Goal: Entertainment & Leisure: Consume media (video, audio)

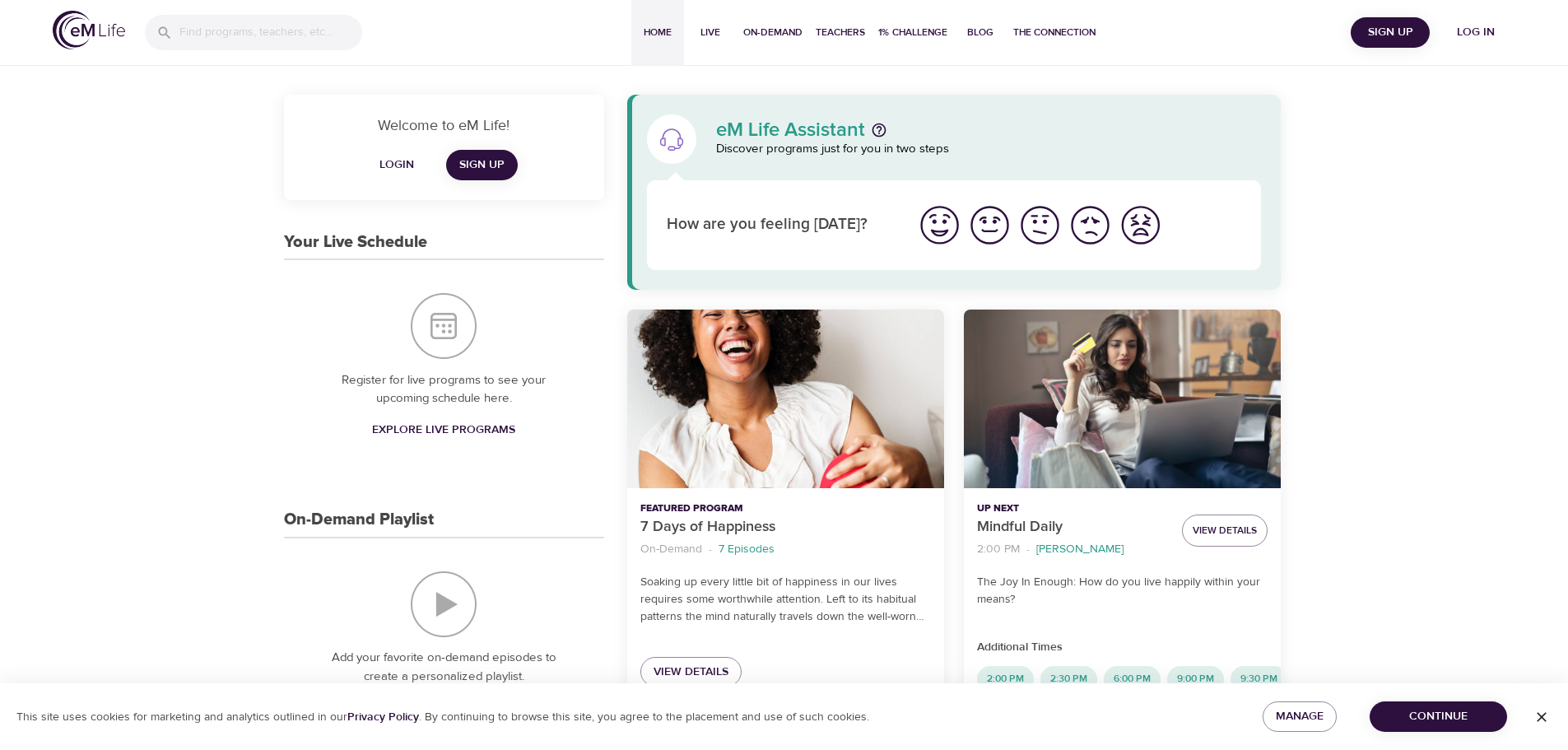
click at [1474, 32] on span "Log in" at bounding box center [1475, 32] width 66 height 20
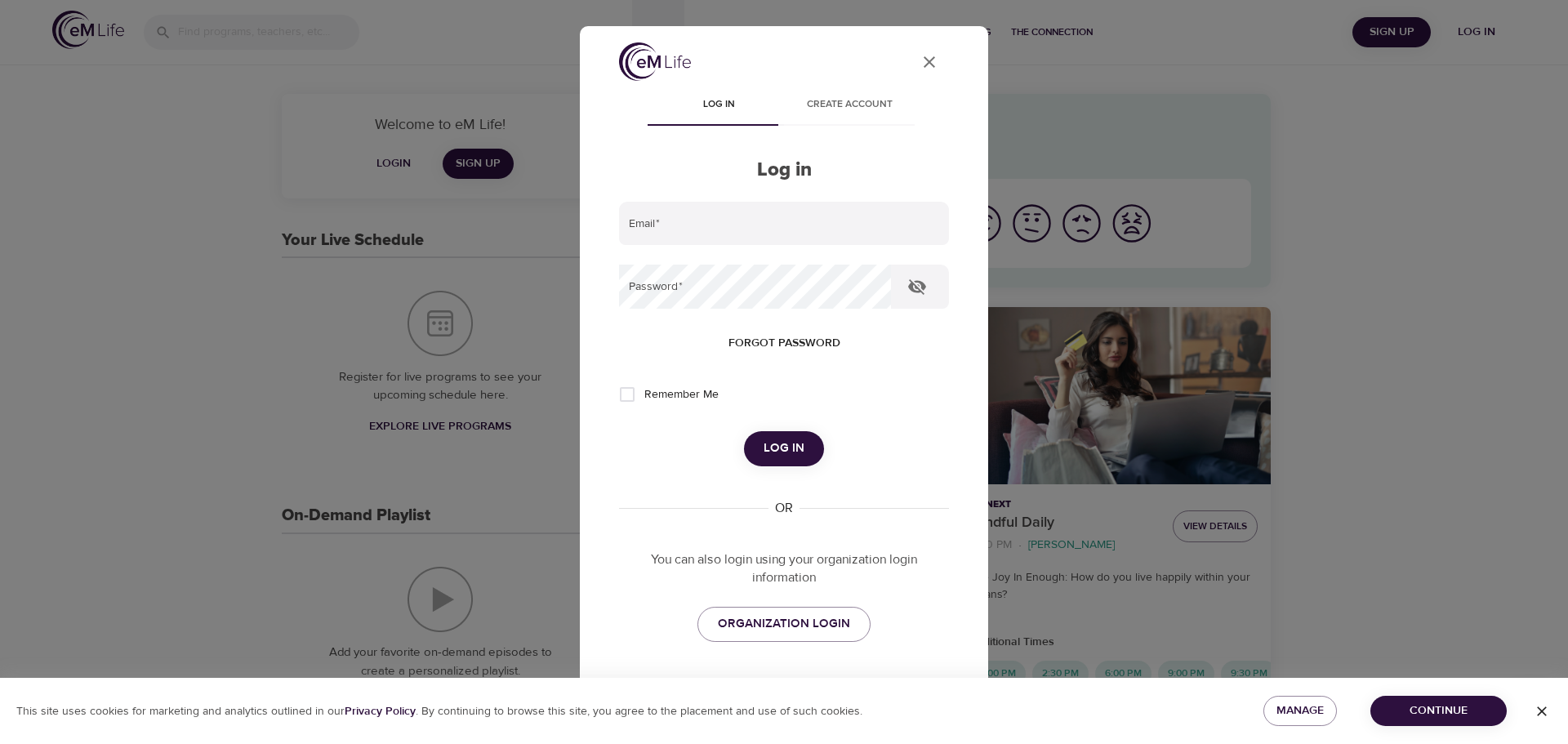
type input "[PERSON_NAME][EMAIL_ADDRESS][DOMAIN_NAME]"
click at [780, 442] on span "Log in" at bounding box center [784, 449] width 41 height 21
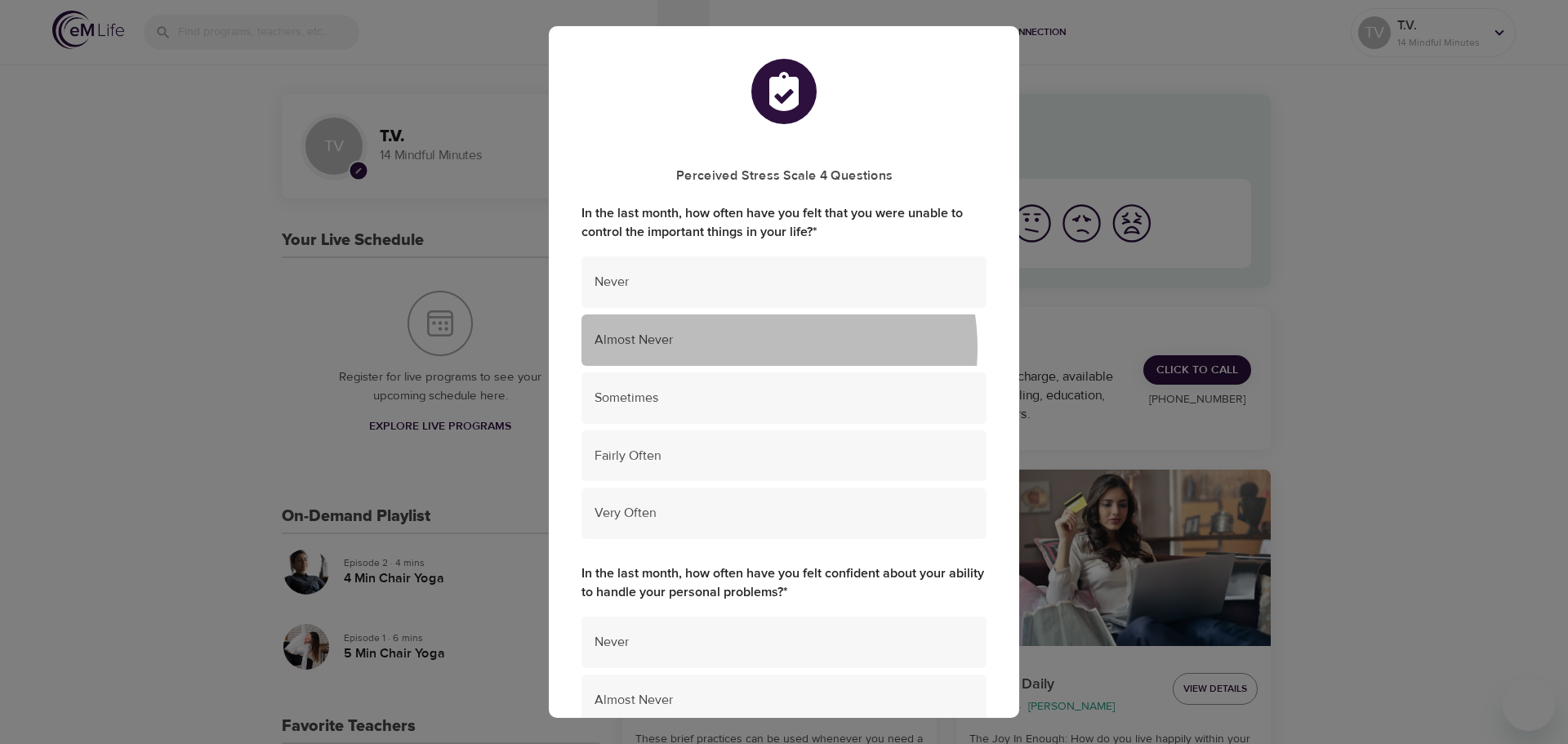
click at [752, 348] on span "Almost Never" at bounding box center [784, 340] width 379 height 18
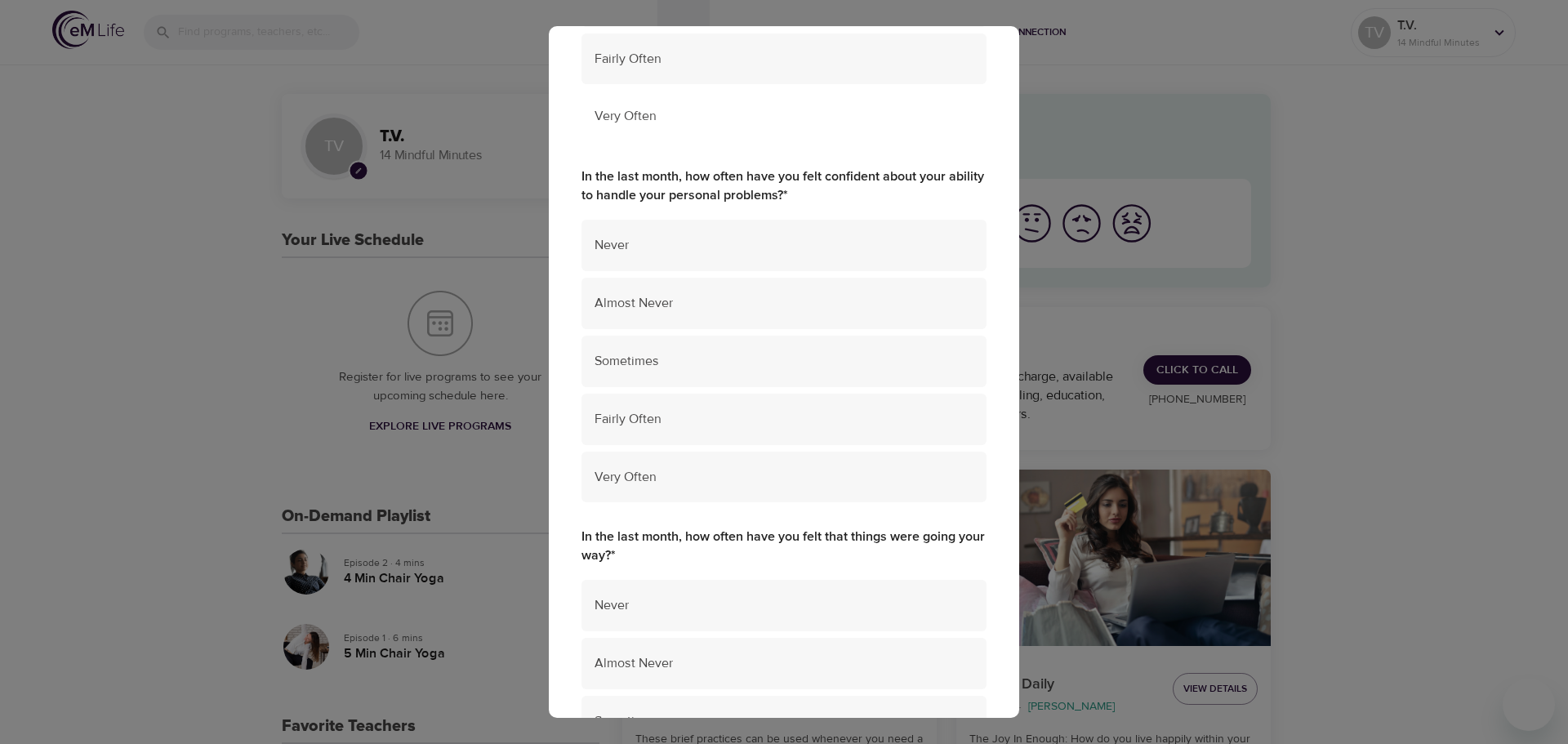
scroll to position [408, 0]
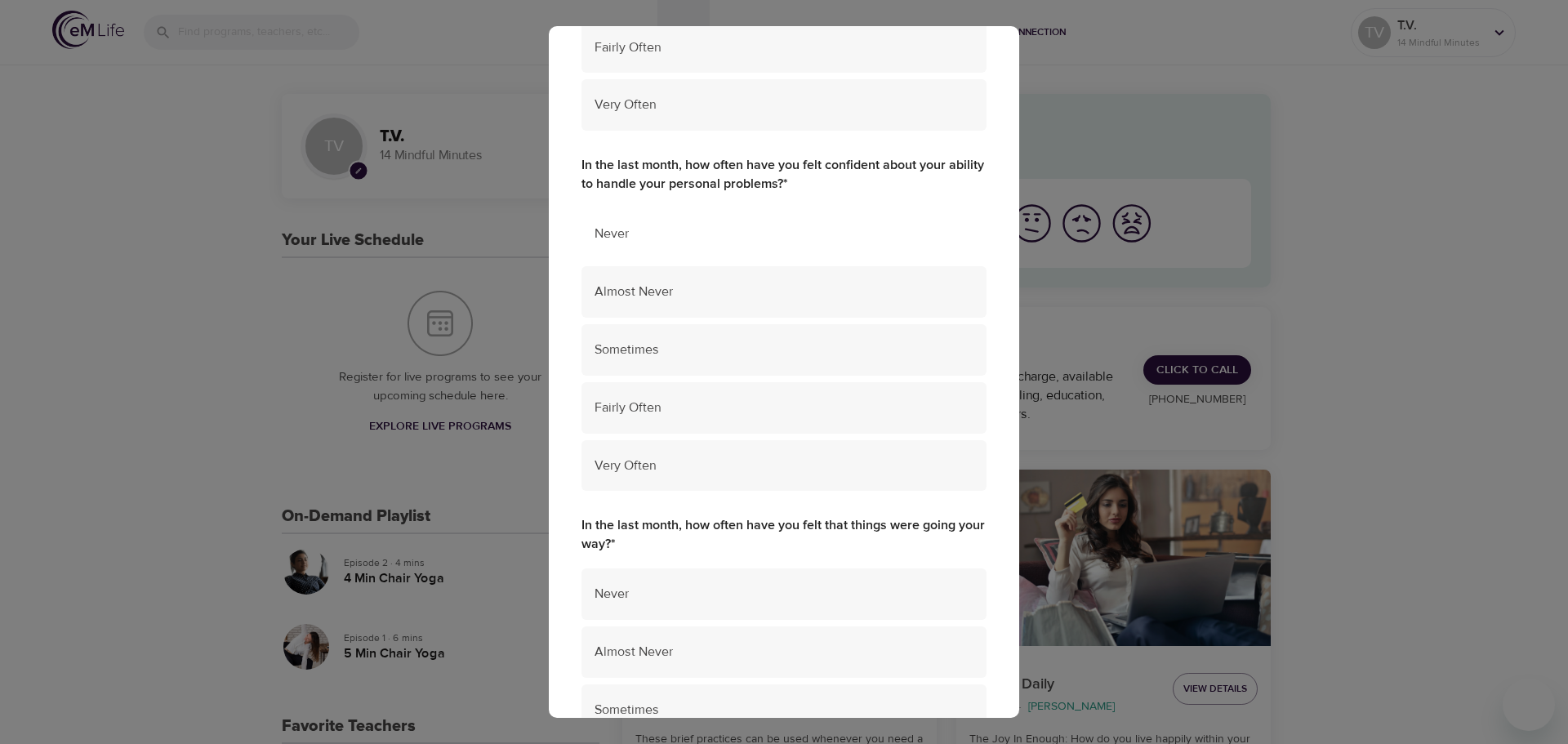
click at [722, 242] on span "Never" at bounding box center [784, 233] width 379 height 18
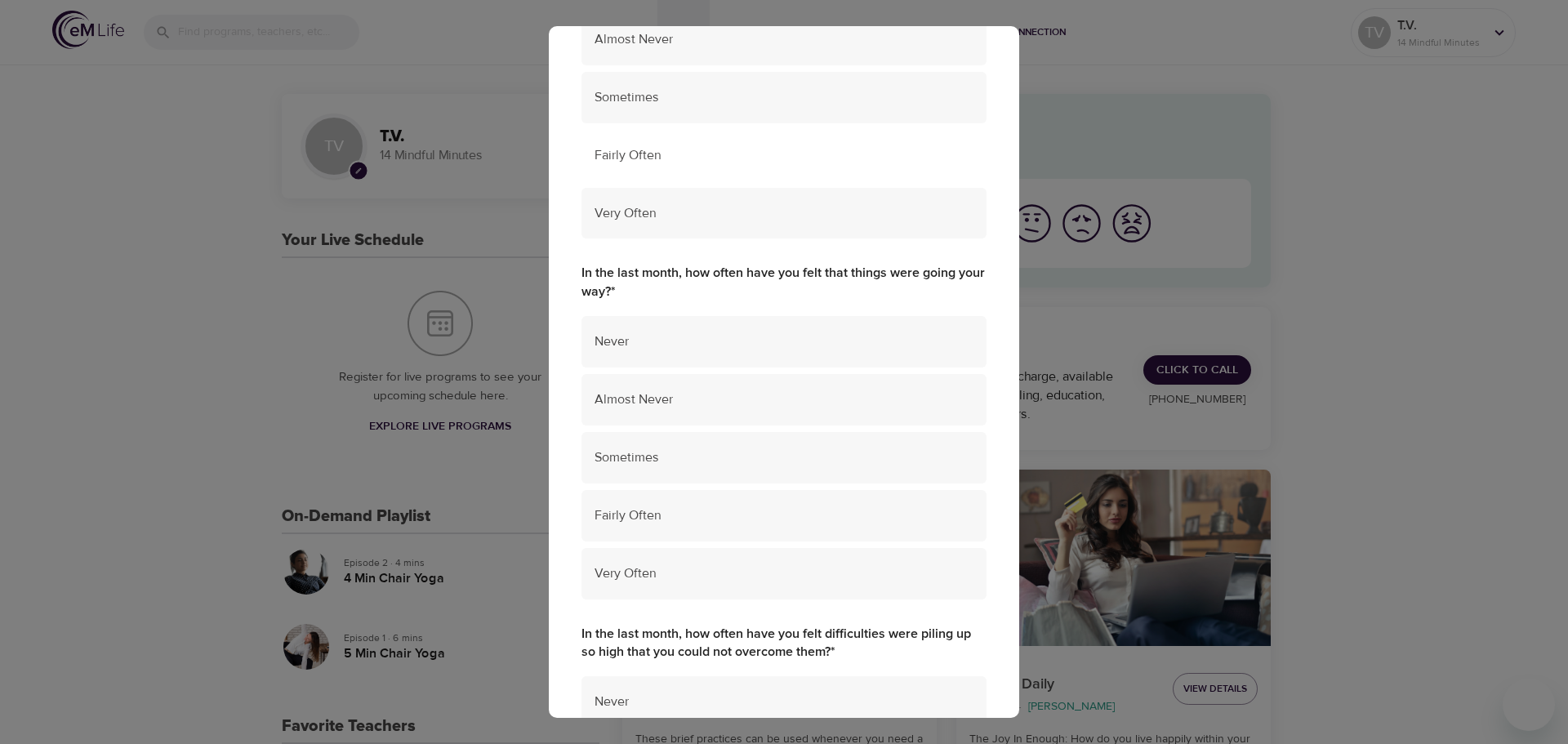
scroll to position [674, 0]
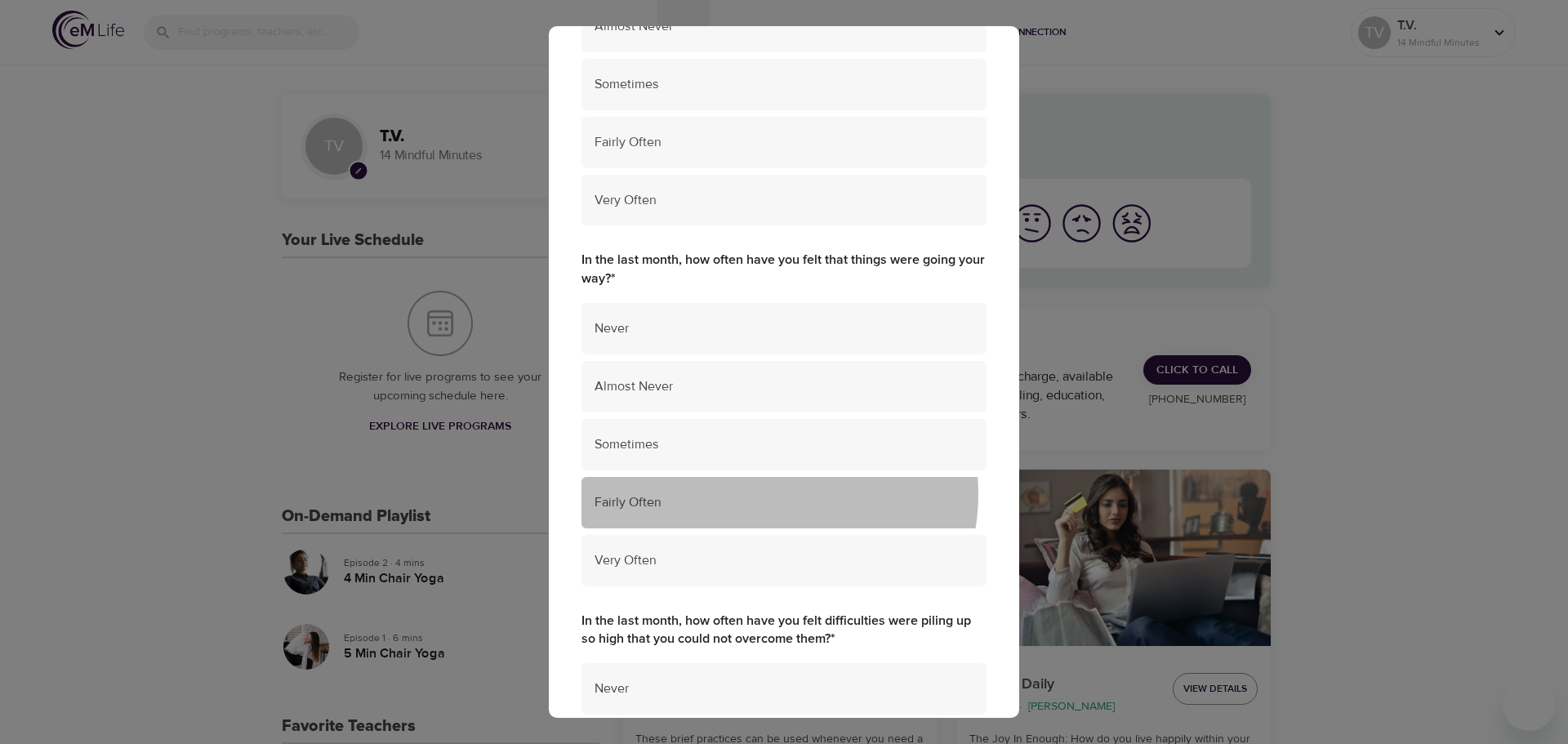
click at [762, 494] on span "Fairly Often" at bounding box center [784, 502] width 379 height 18
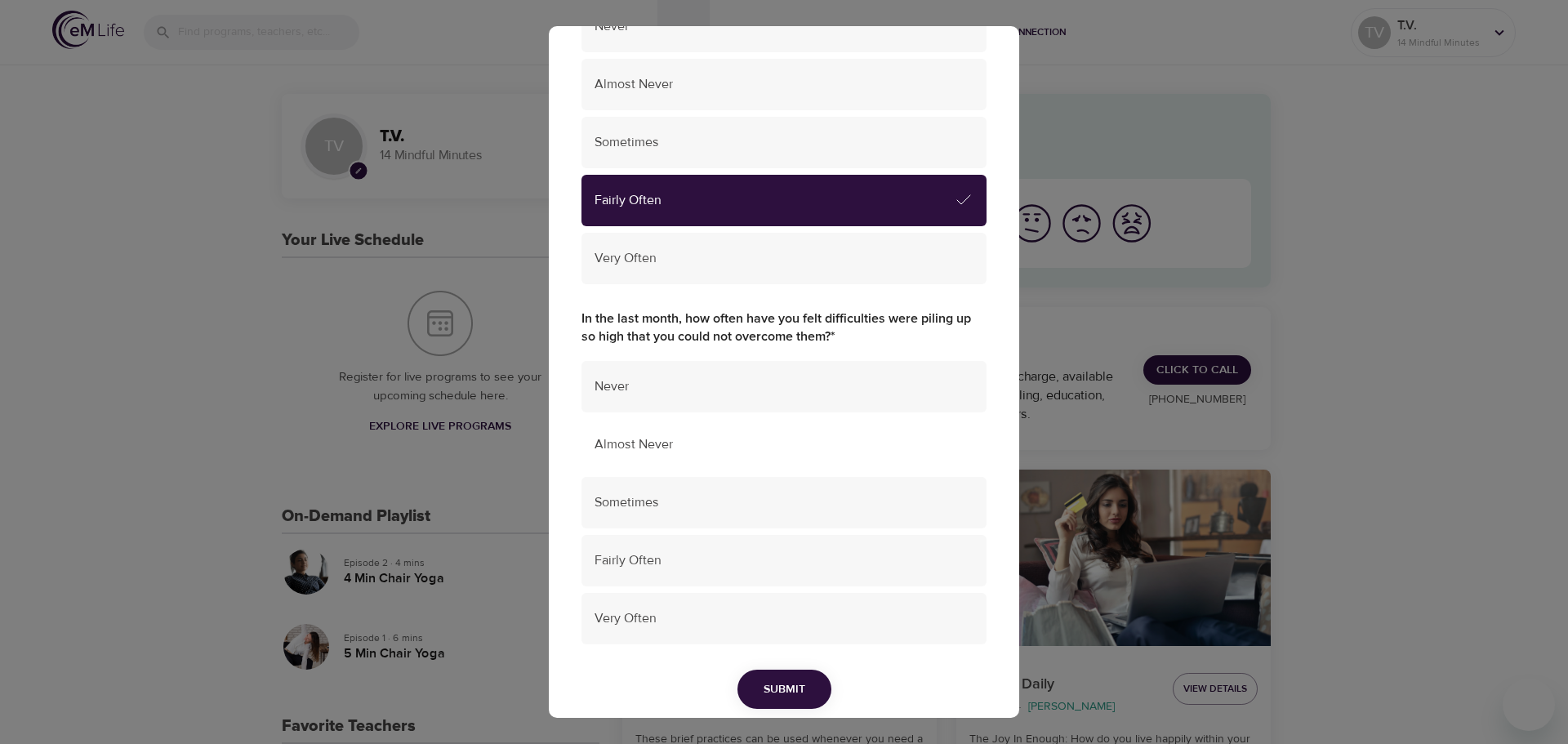
scroll to position [981, 0]
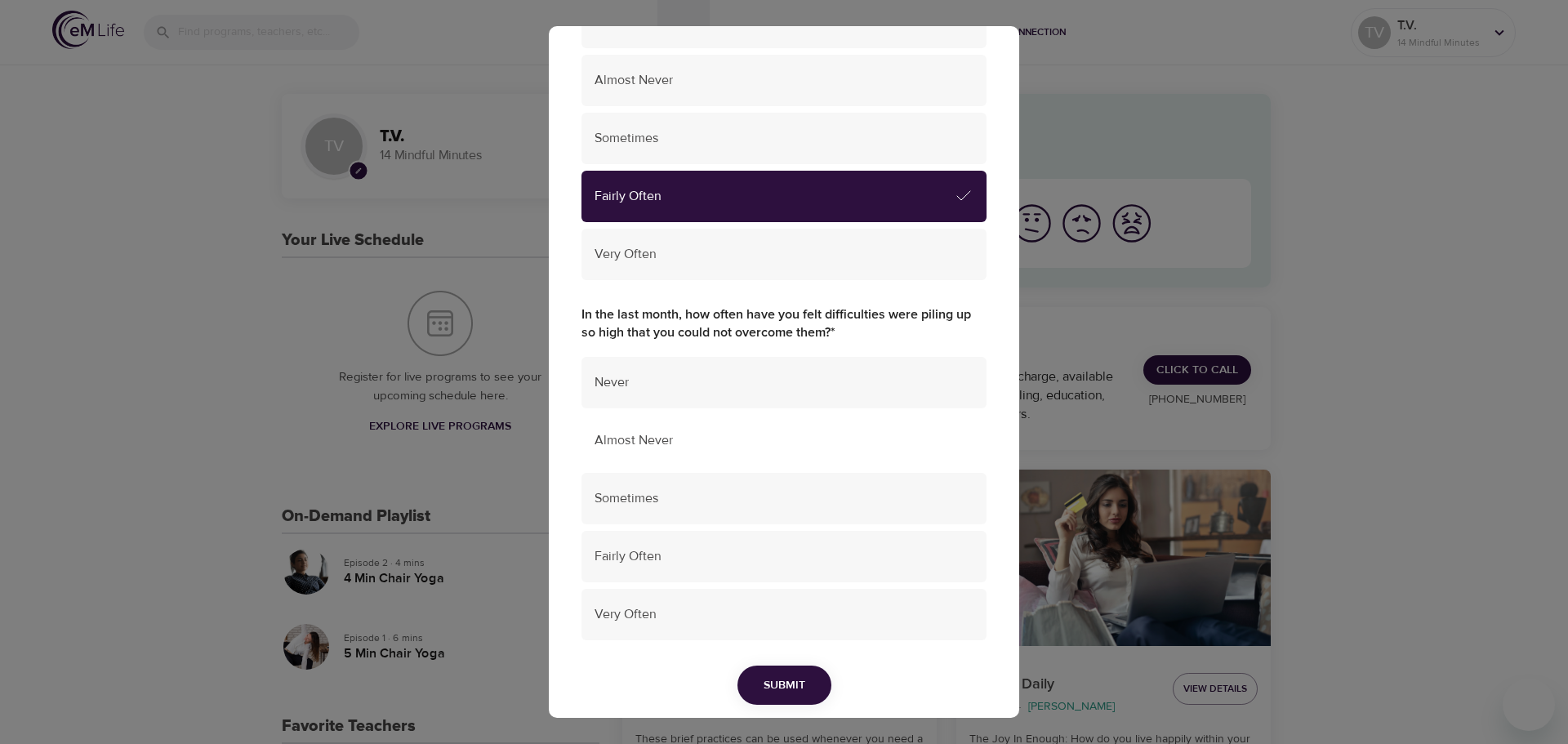
click at [756, 449] on span "Almost Never" at bounding box center [784, 440] width 379 height 18
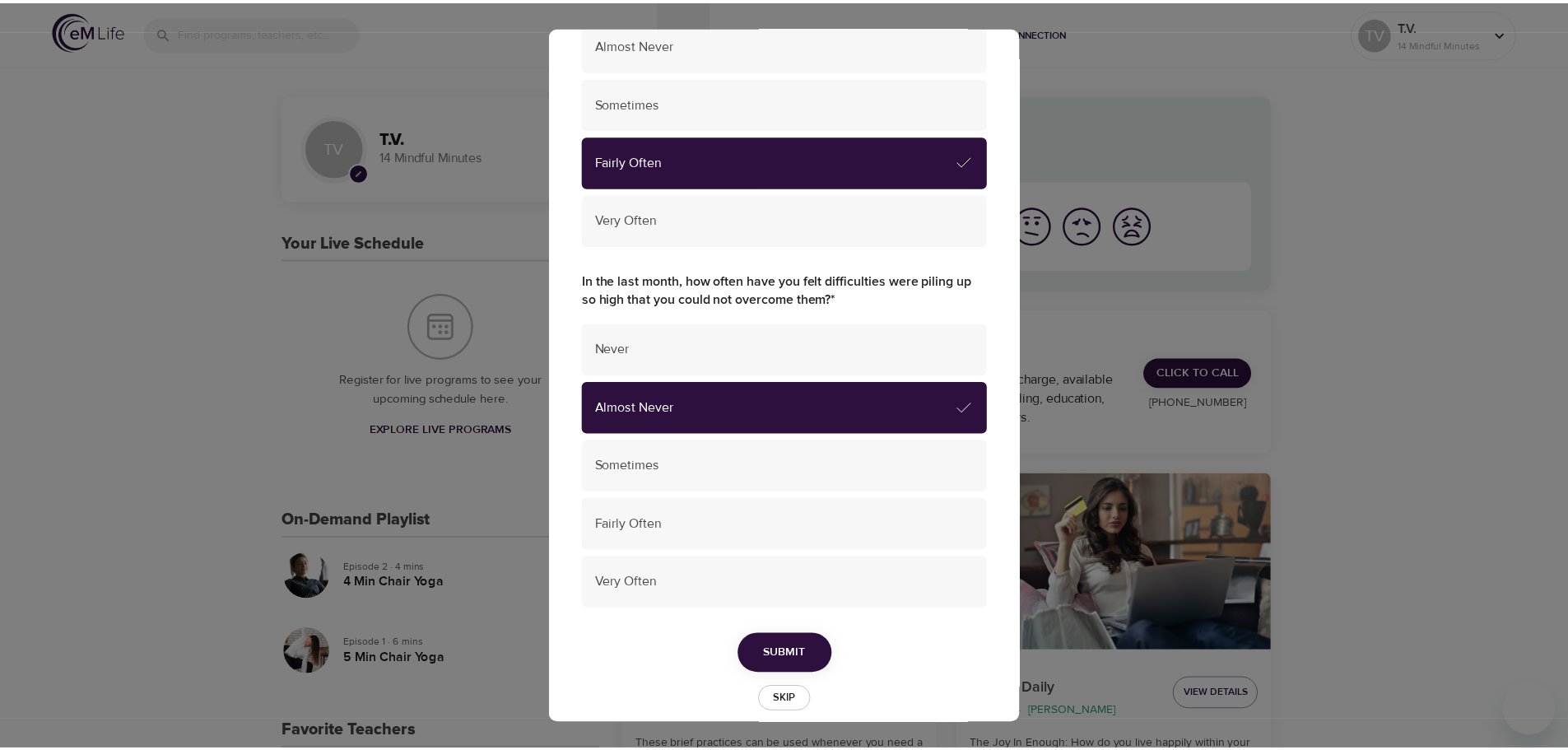
scroll to position [1047, 0]
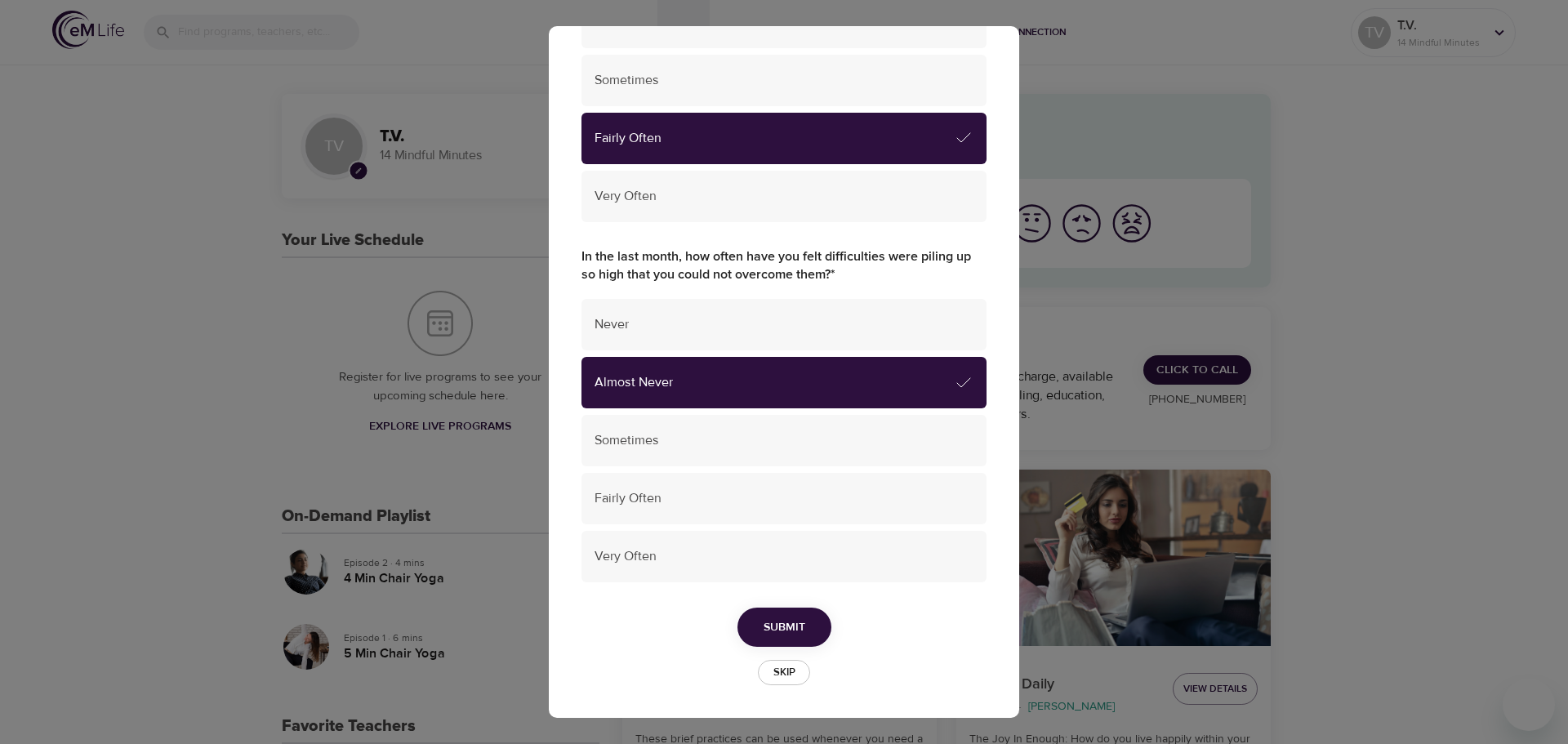
click at [788, 616] on button "Submit" at bounding box center [784, 628] width 94 height 40
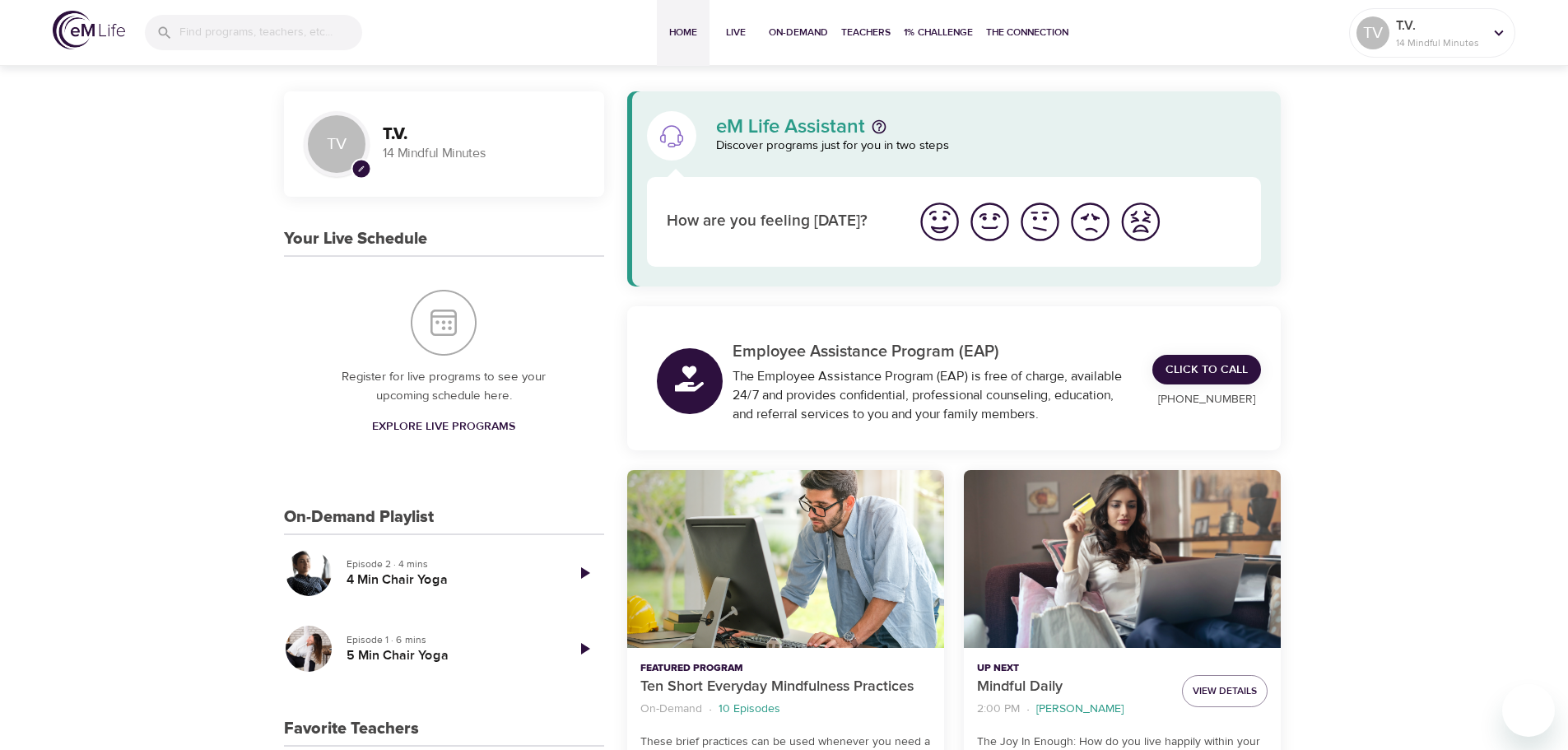
scroll to position [0, 0]
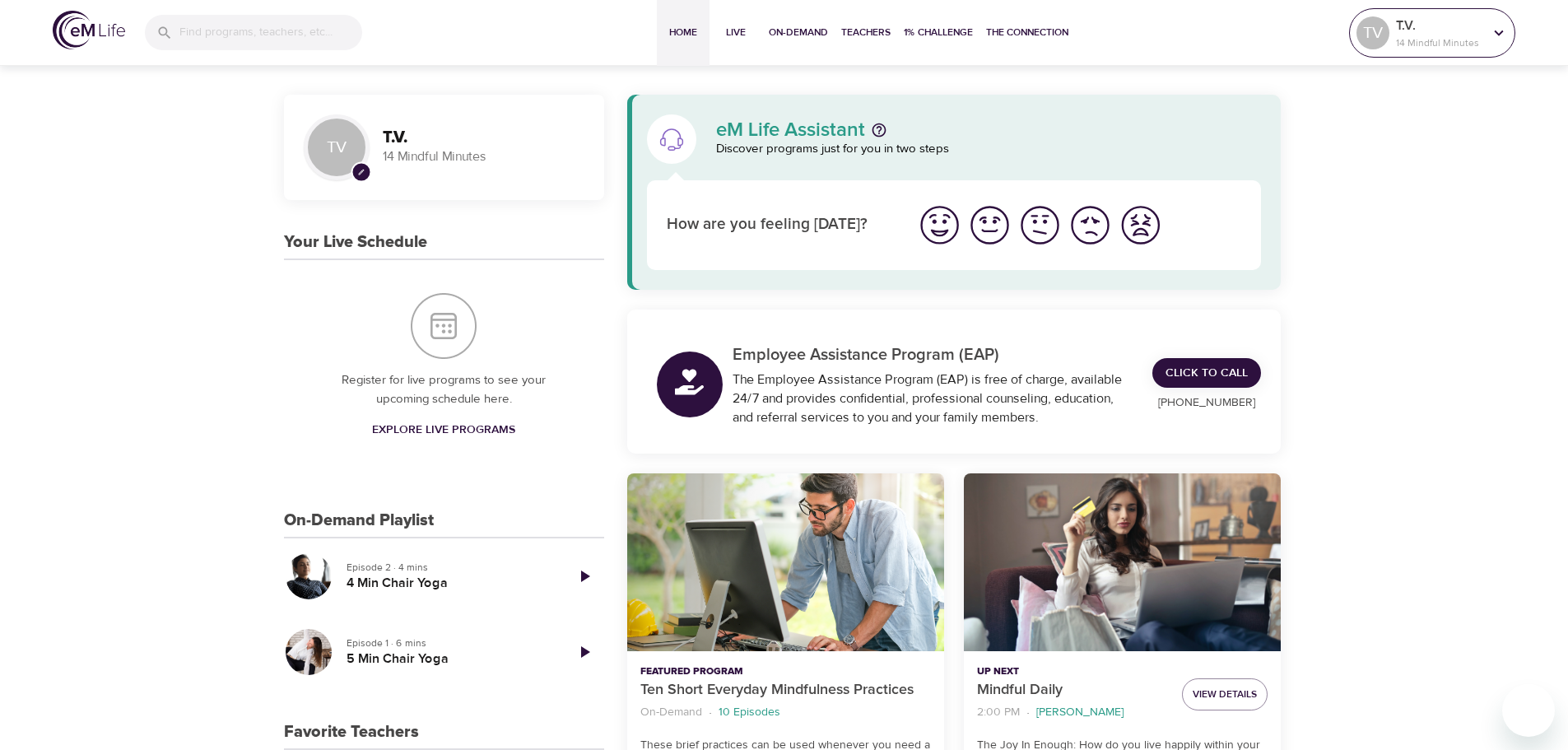
click at [1448, 32] on p "T.V." at bounding box center [1439, 26] width 87 height 19
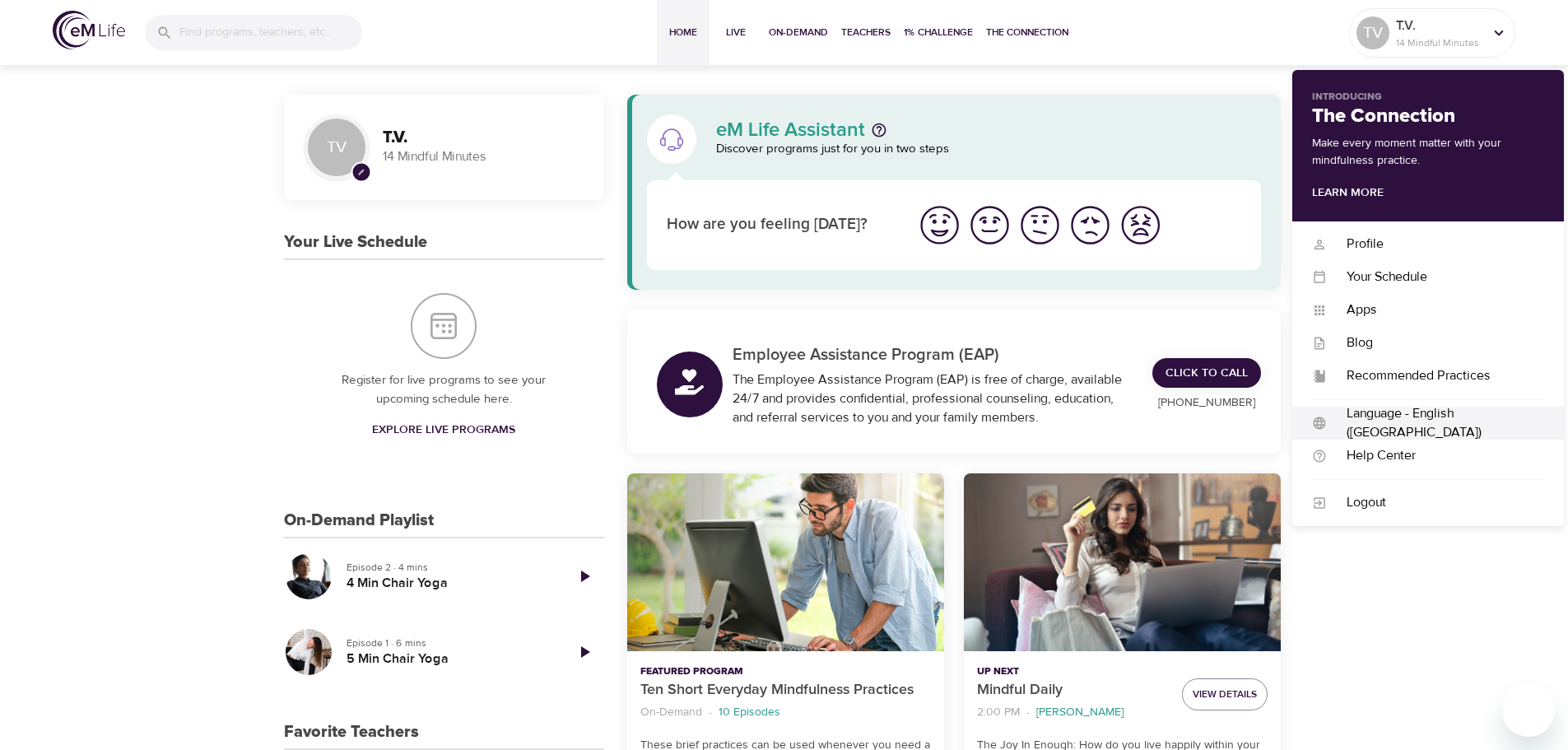
click at [1406, 419] on div "Language - English ([GEOGRAPHIC_DATA])" at bounding box center [1436, 423] width 217 height 38
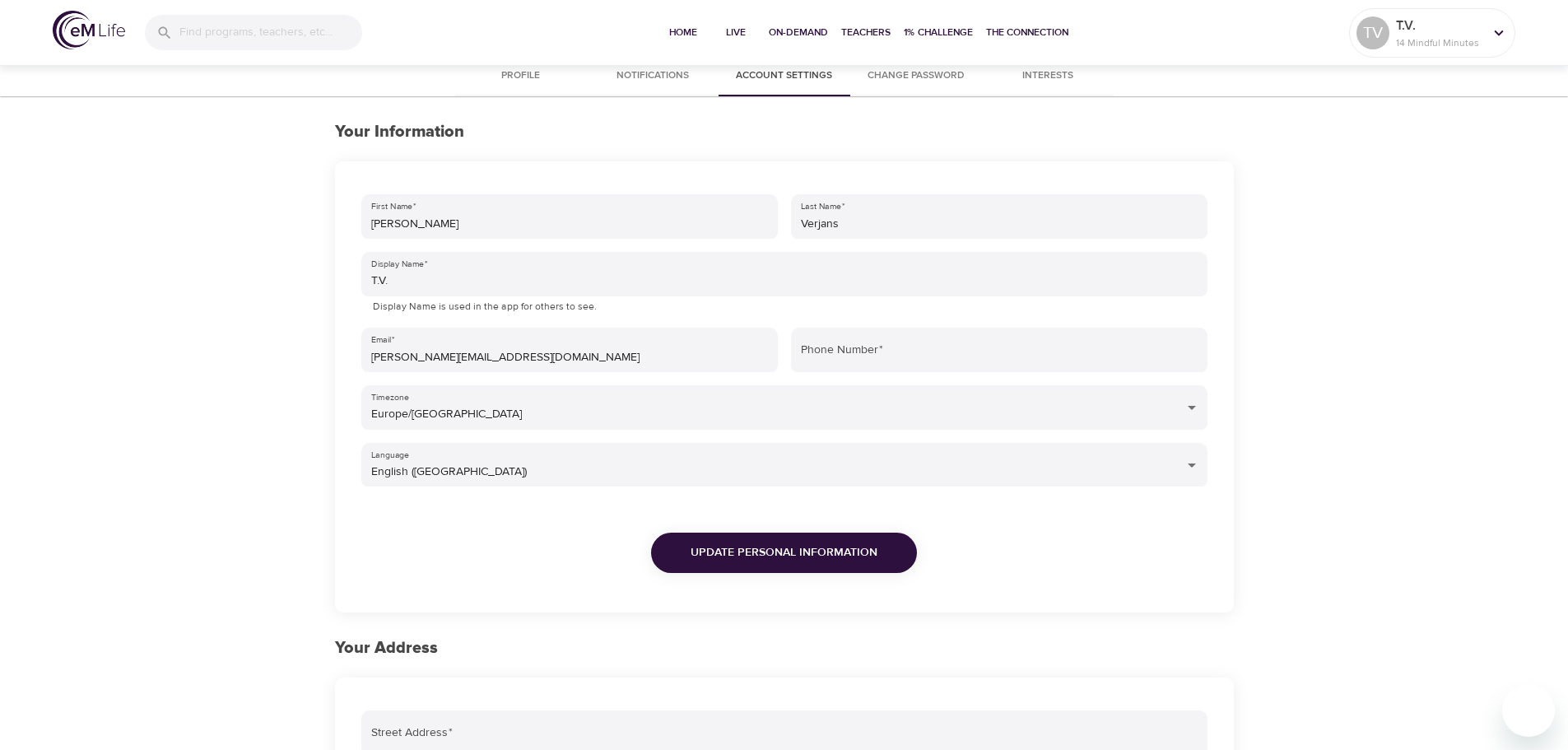
scroll to position [20, 0]
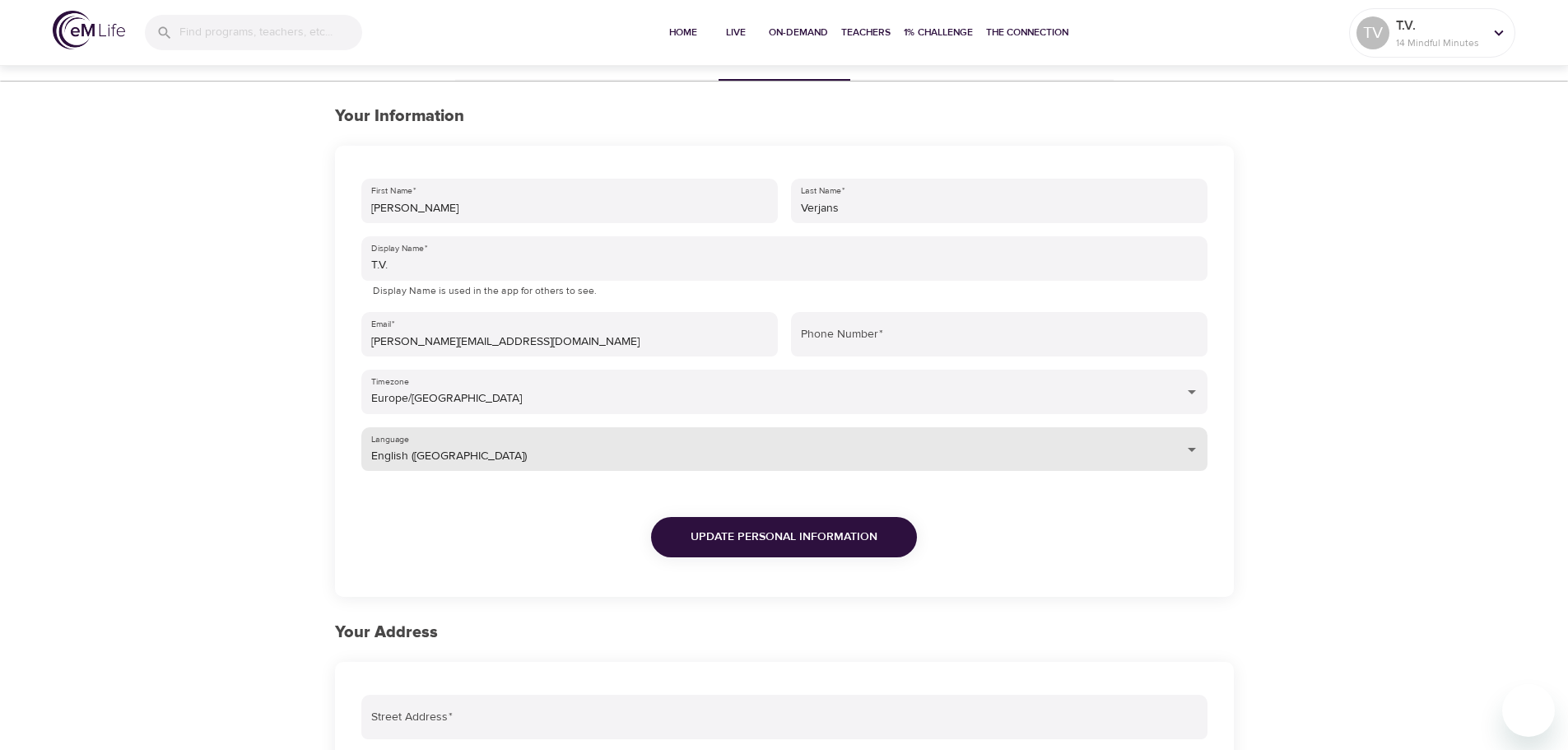
click at [1184, 451] on body "Home Live On-Demand Teachers 1% Challenge The Connection TV T.V. 14 Mindful Min…" at bounding box center [784, 593] width 1568 height 1226
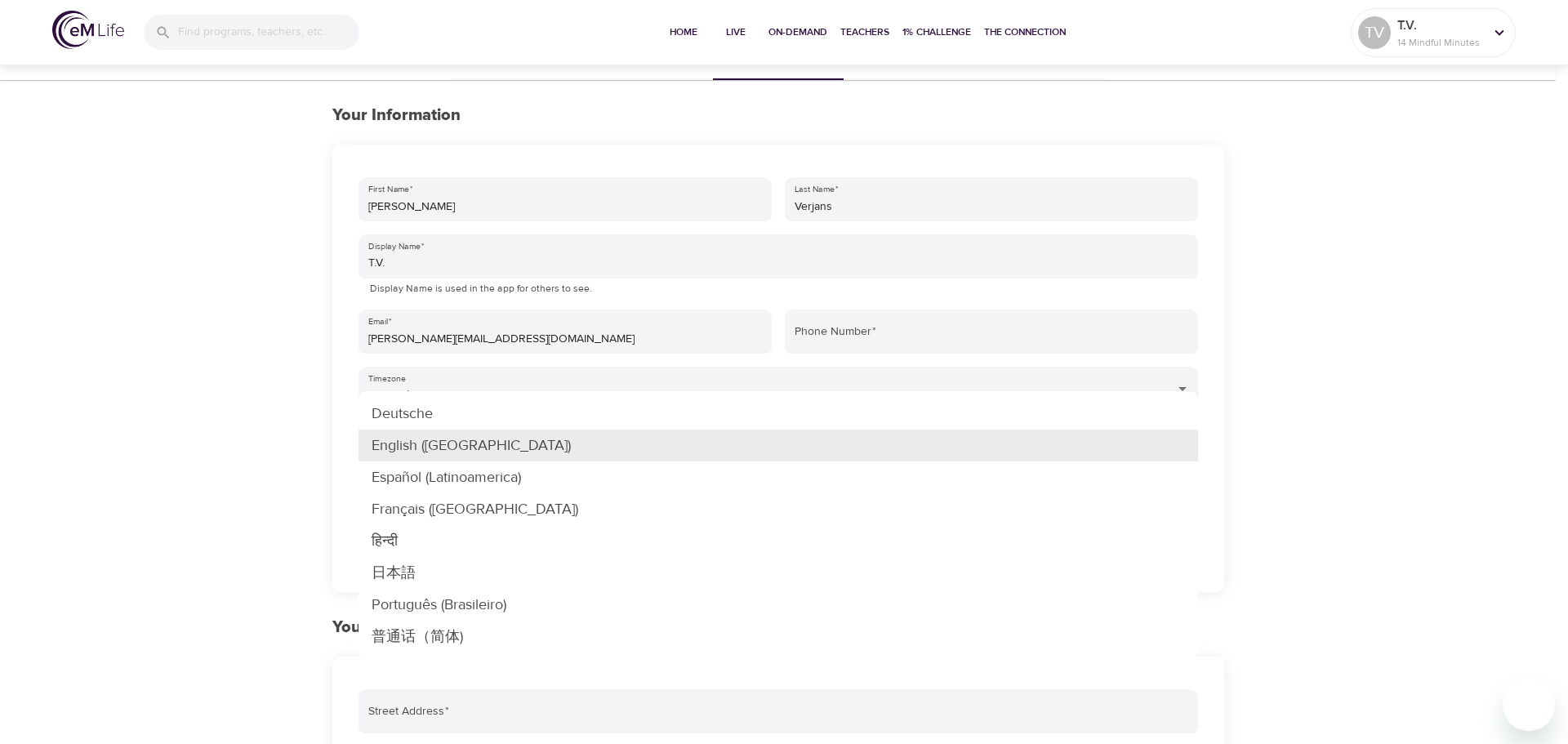
click at [1172, 447] on li "English ([GEOGRAPHIC_DATA])" at bounding box center [778, 445] width 839 height 32
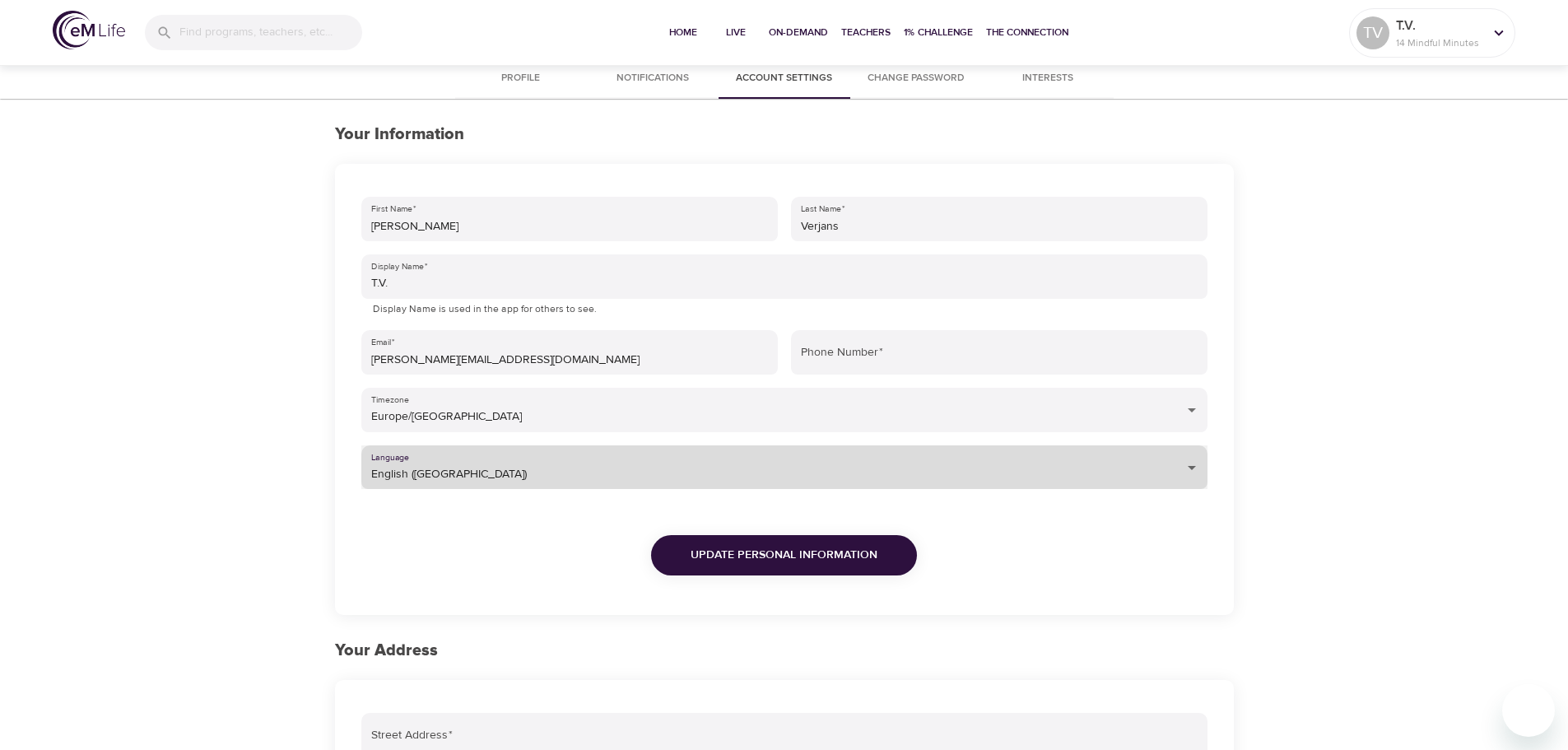
scroll to position [0, 0]
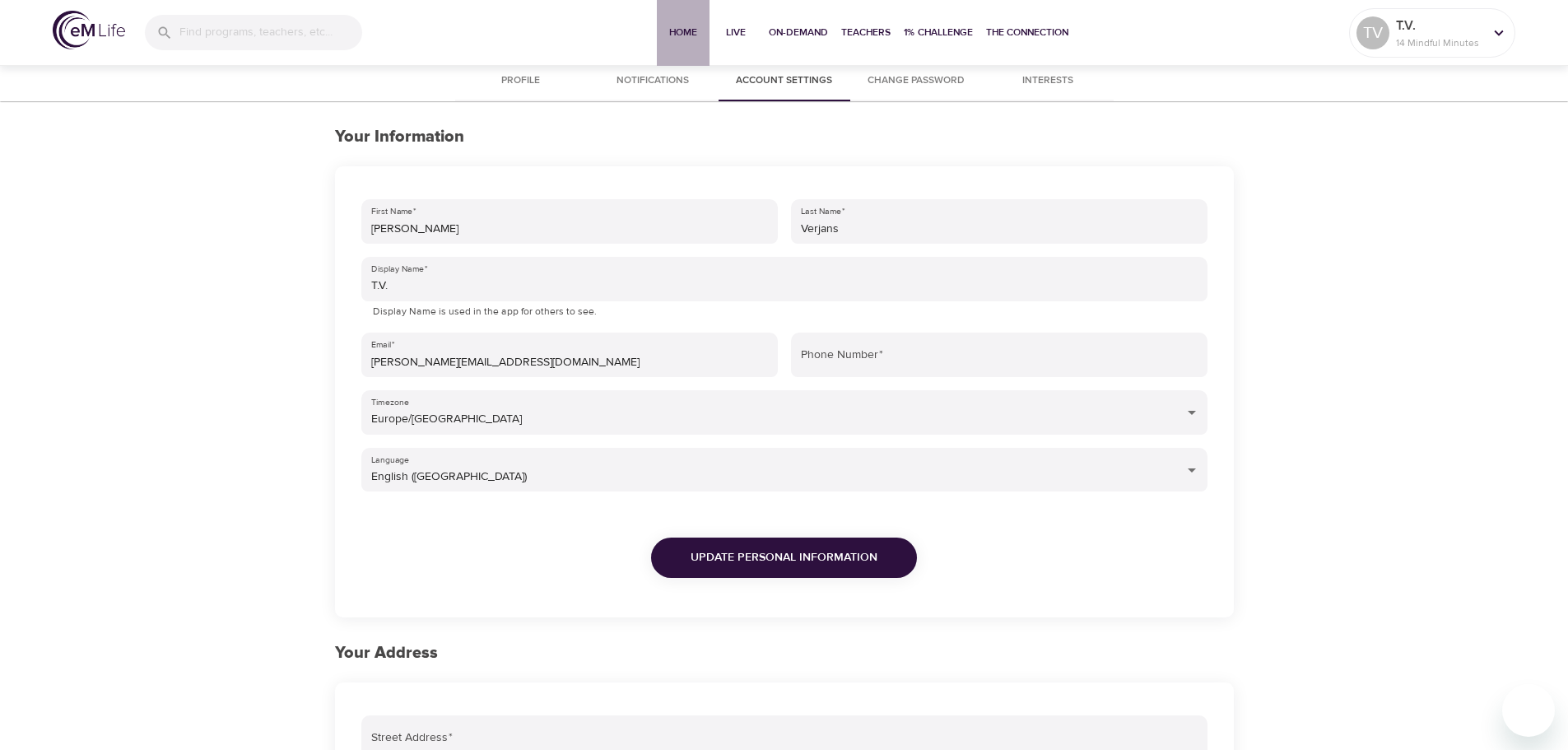
click at [671, 24] on span "Home" at bounding box center [682, 33] width 40 height 18
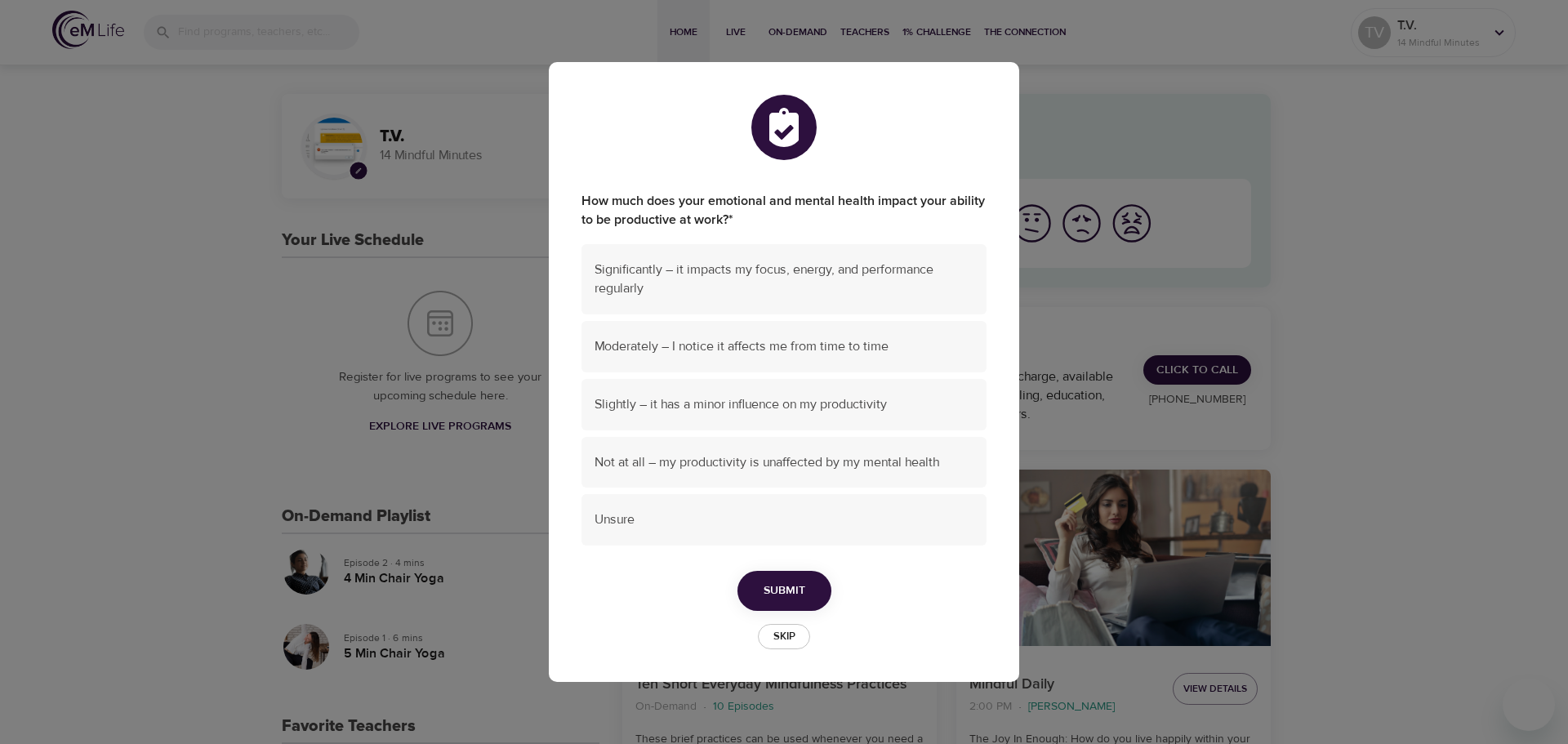
click at [794, 634] on span "Skip" at bounding box center [783, 636] width 36 height 18
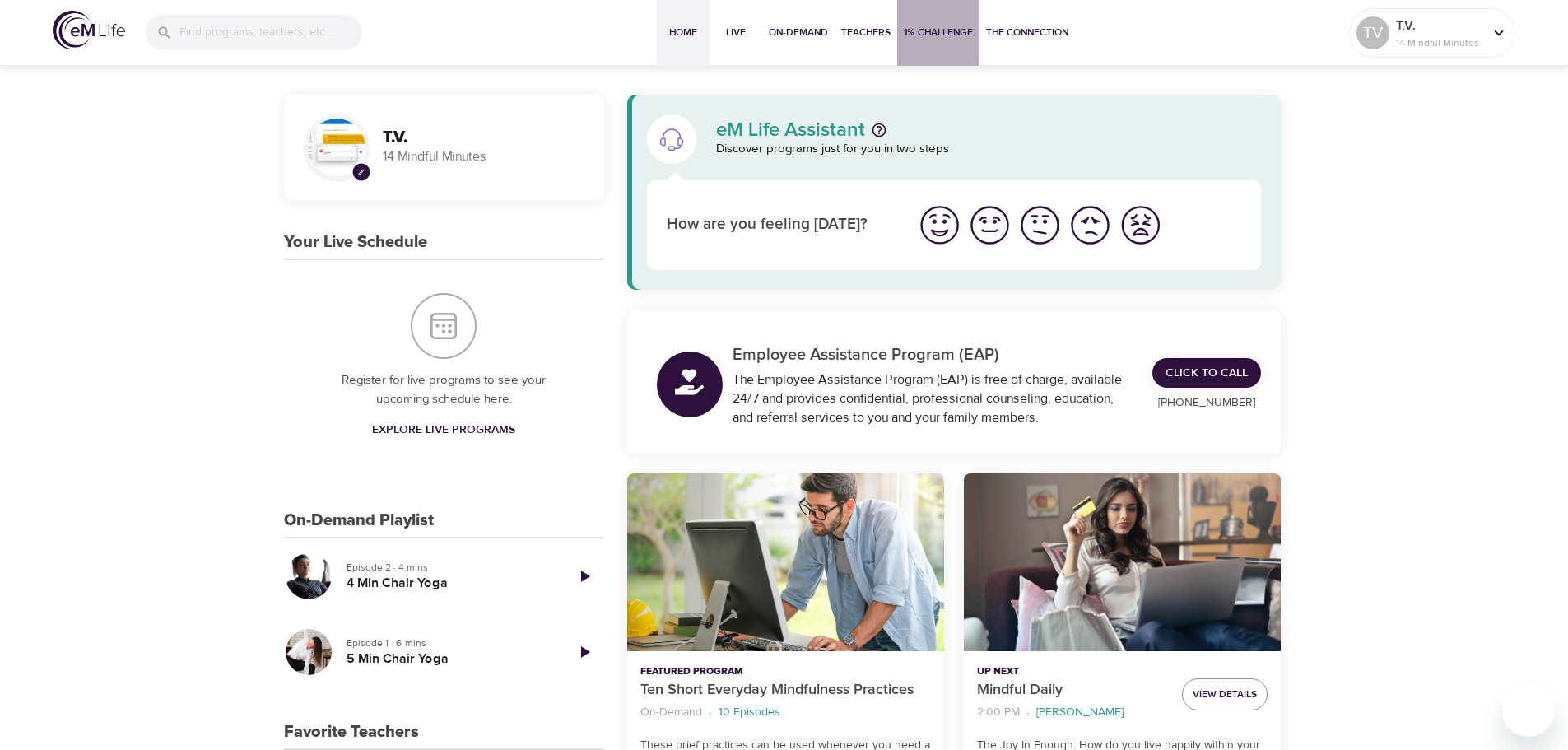
click at [916, 34] on span "1% Challenge" at bounding box center [938, 33] width 69 height 18
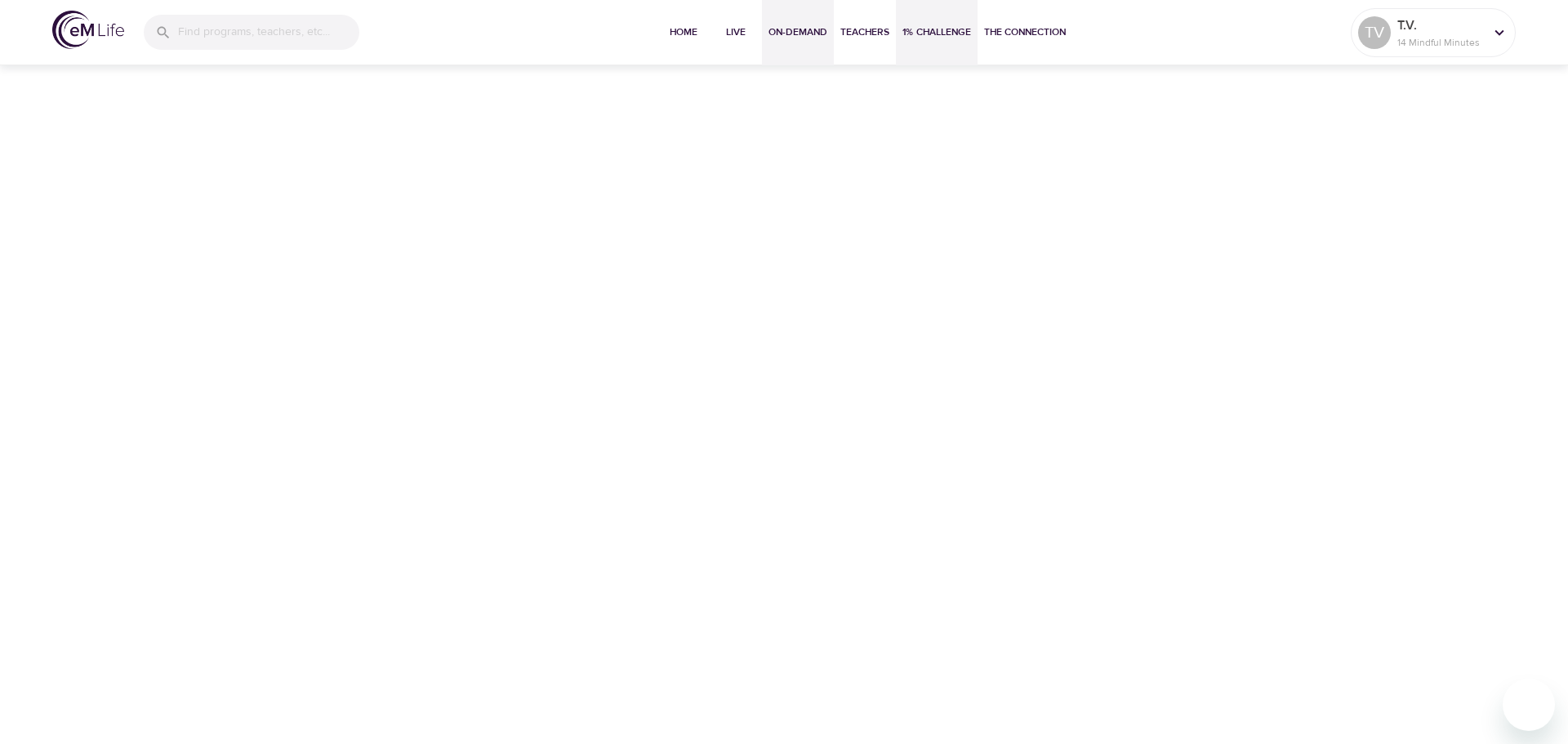
click at [775, 36] on span "On-Demand" at bounding box center [797, 32] width 59 height 18
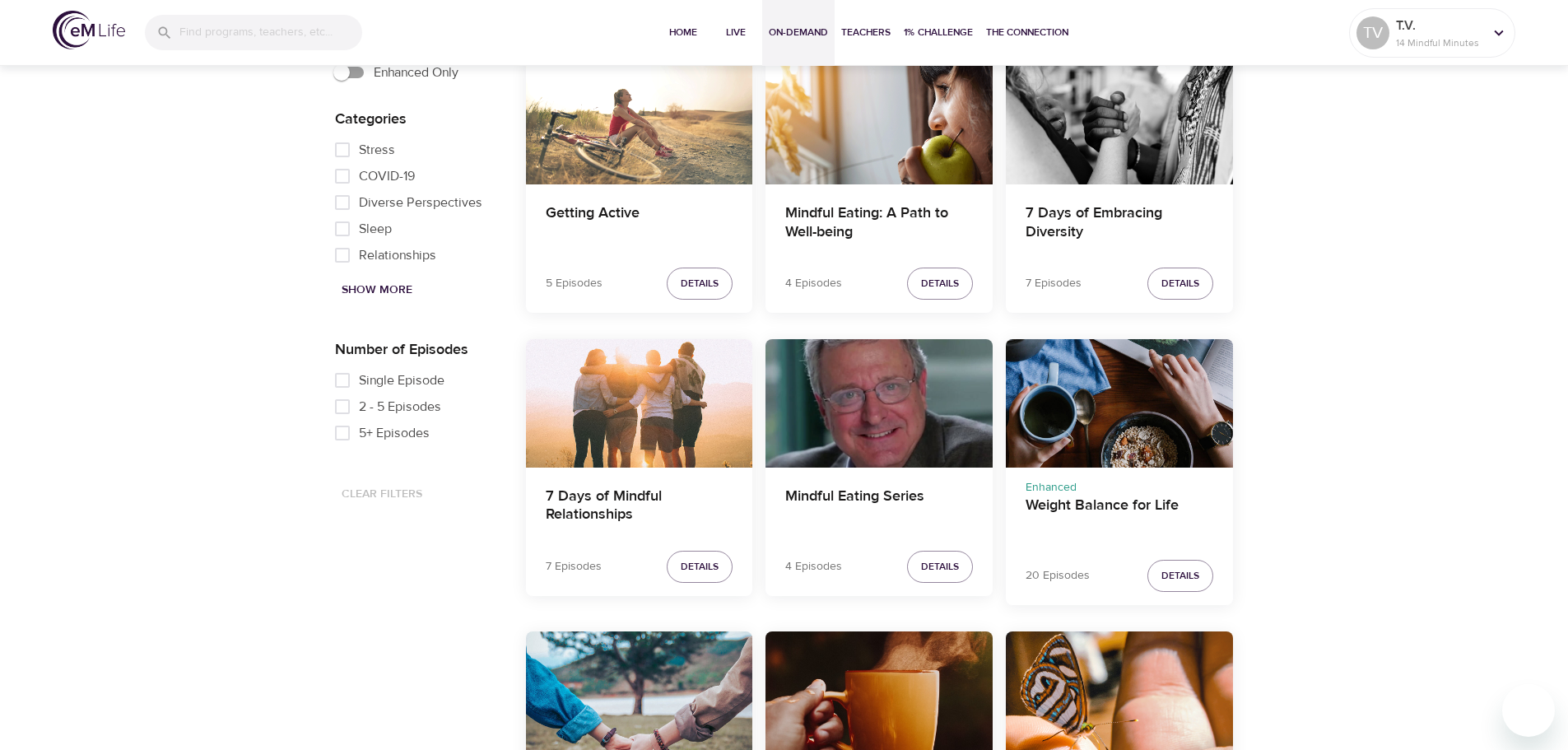
scroll to position [494, 0]
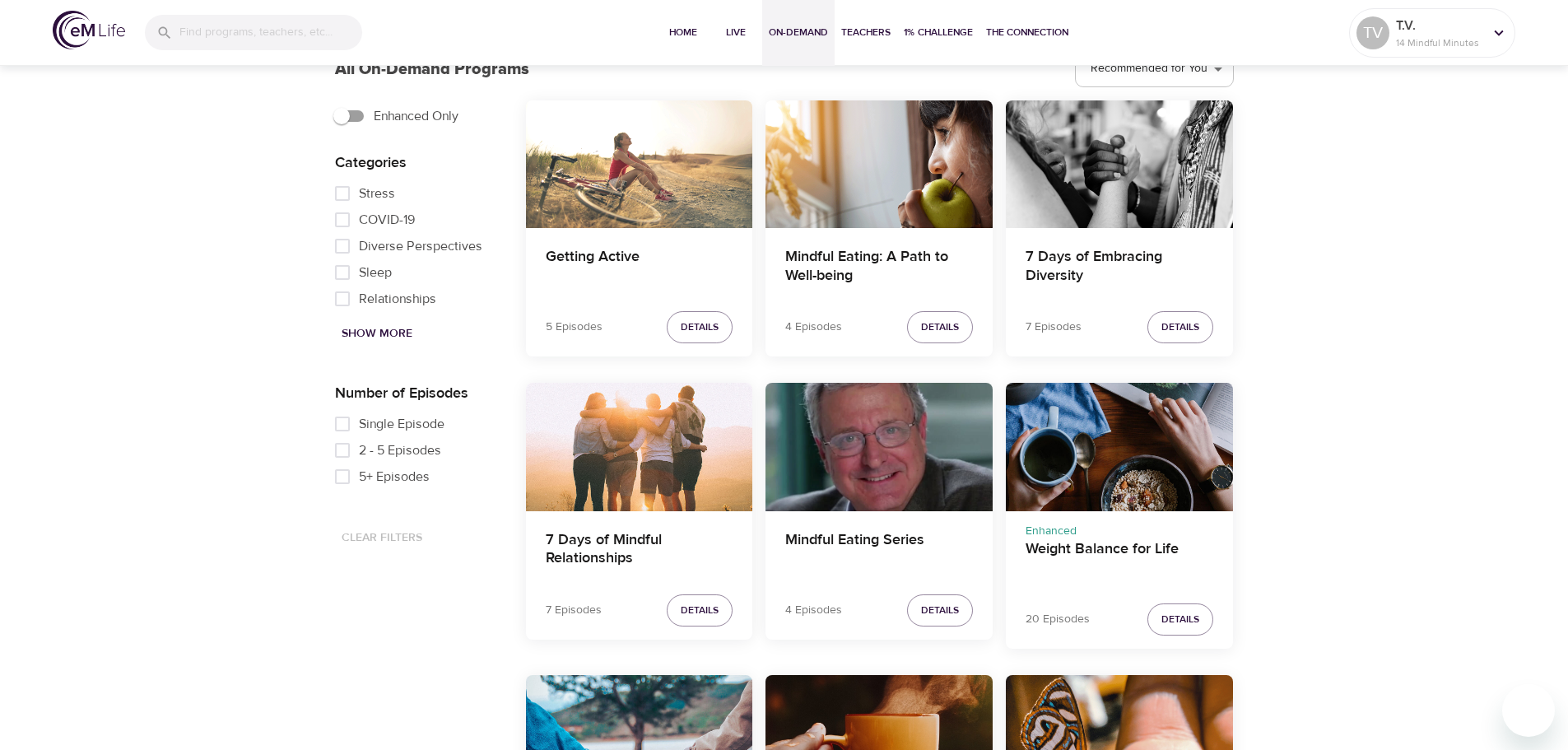
click at [360, 336] on span "Show More" at bounding box center [377, 333] width 71 height 20
click at [406, 216] on span "Relationships" at bounding box center [397, 206] width 78 height 19
click at [358, 219] on input "Relationships" at bounding box center [342, 206] width 33 height 27
checkbox input "true"
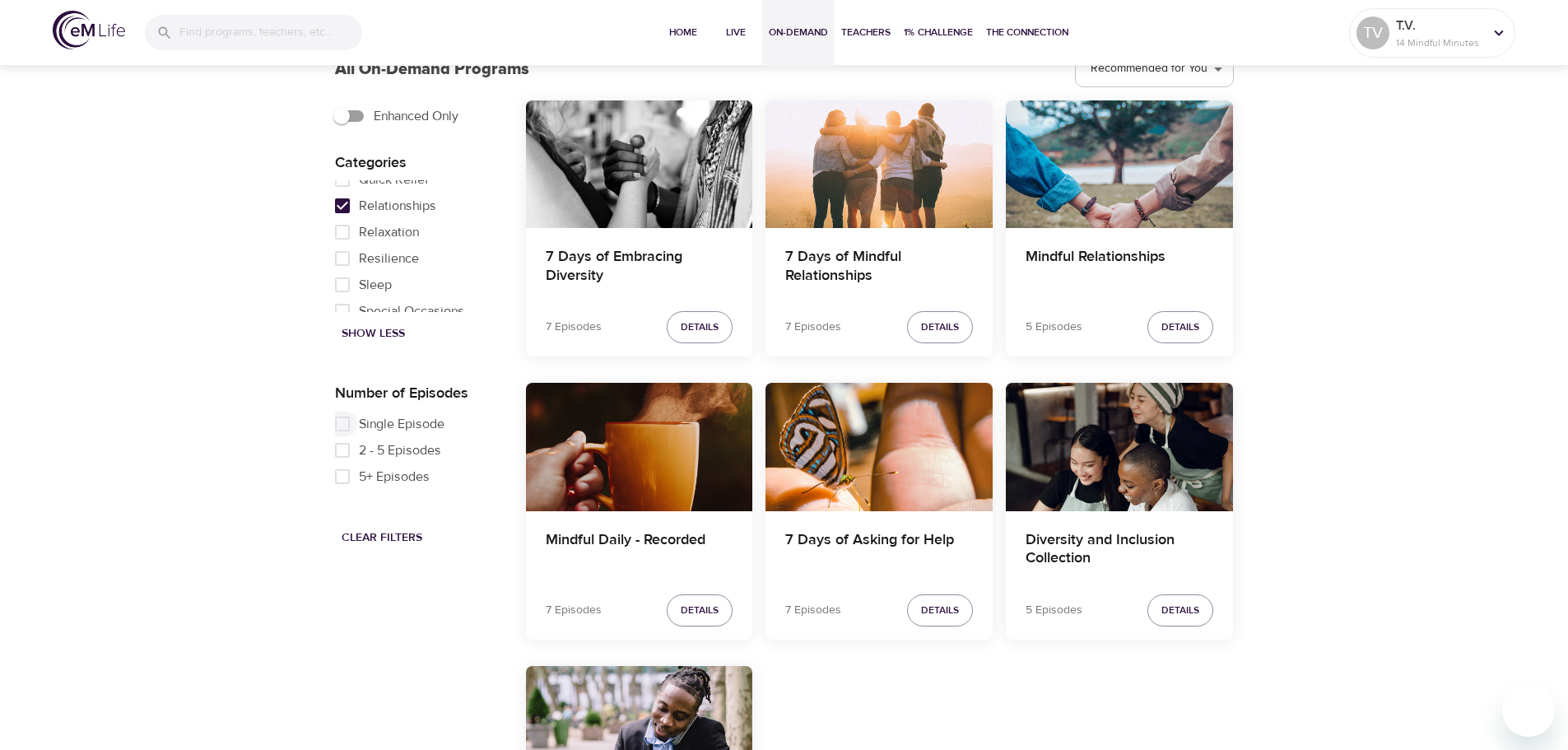
click at [345, 420] on input "Single Episode" at bounding box center [342, 424] width 33 height 27
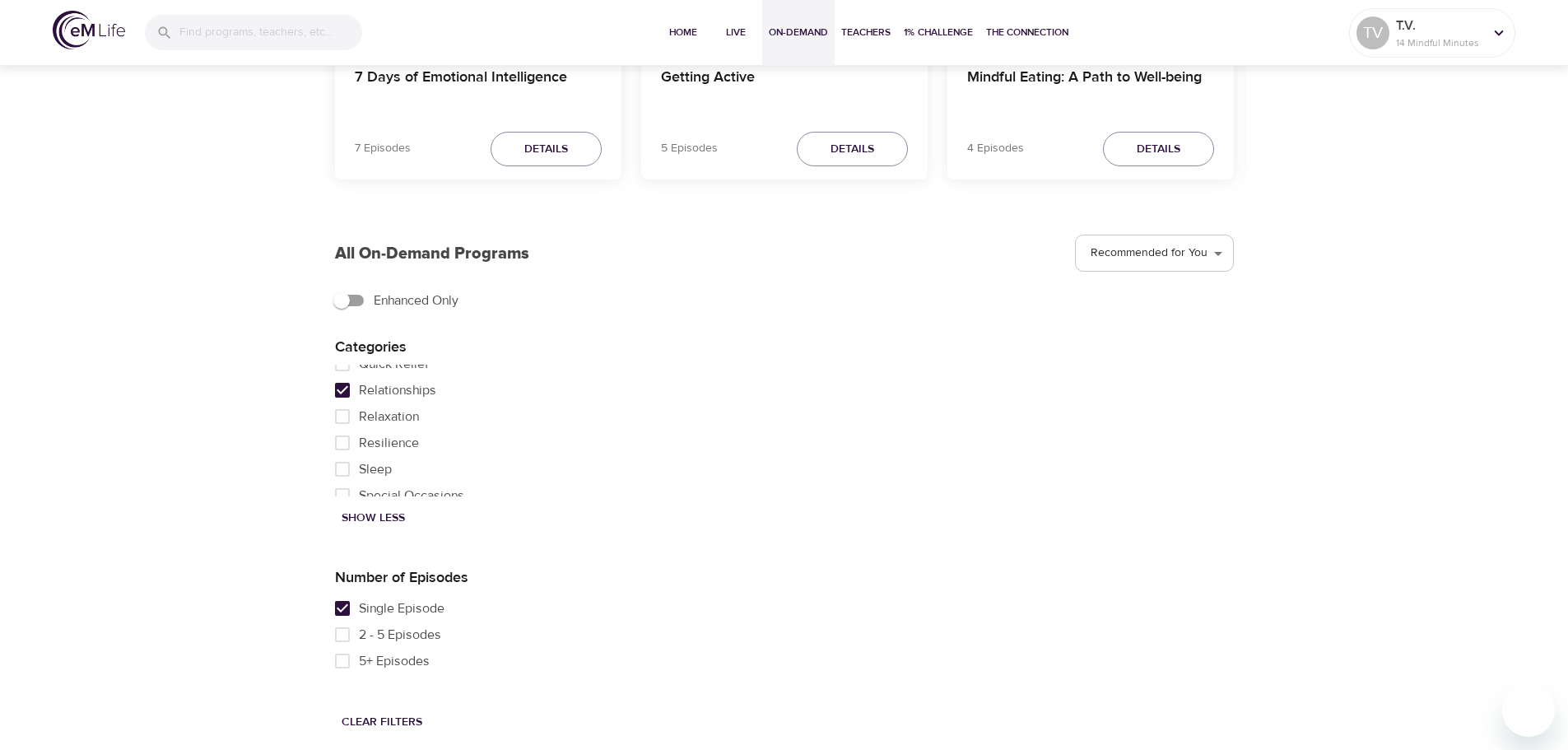
click at [343, 612] on input "Single Episode" at bounding box center [342, 609] width 33 height 27
checkbox input "false"
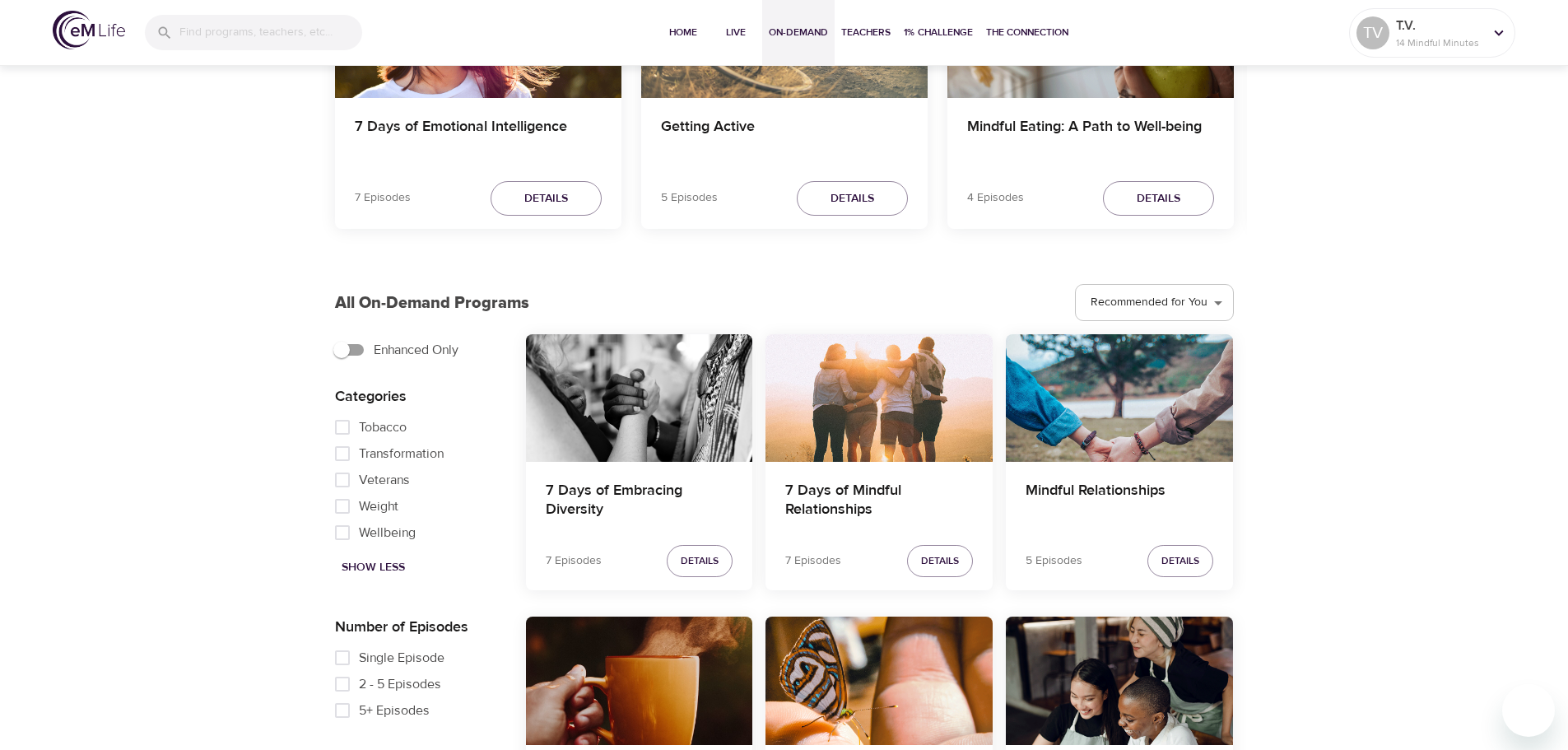
scroll to position [1054, 0]
click at [342, 507] on input "Weight" at bounding box center [342, 506] width 33 height 27
checkbox input "true"
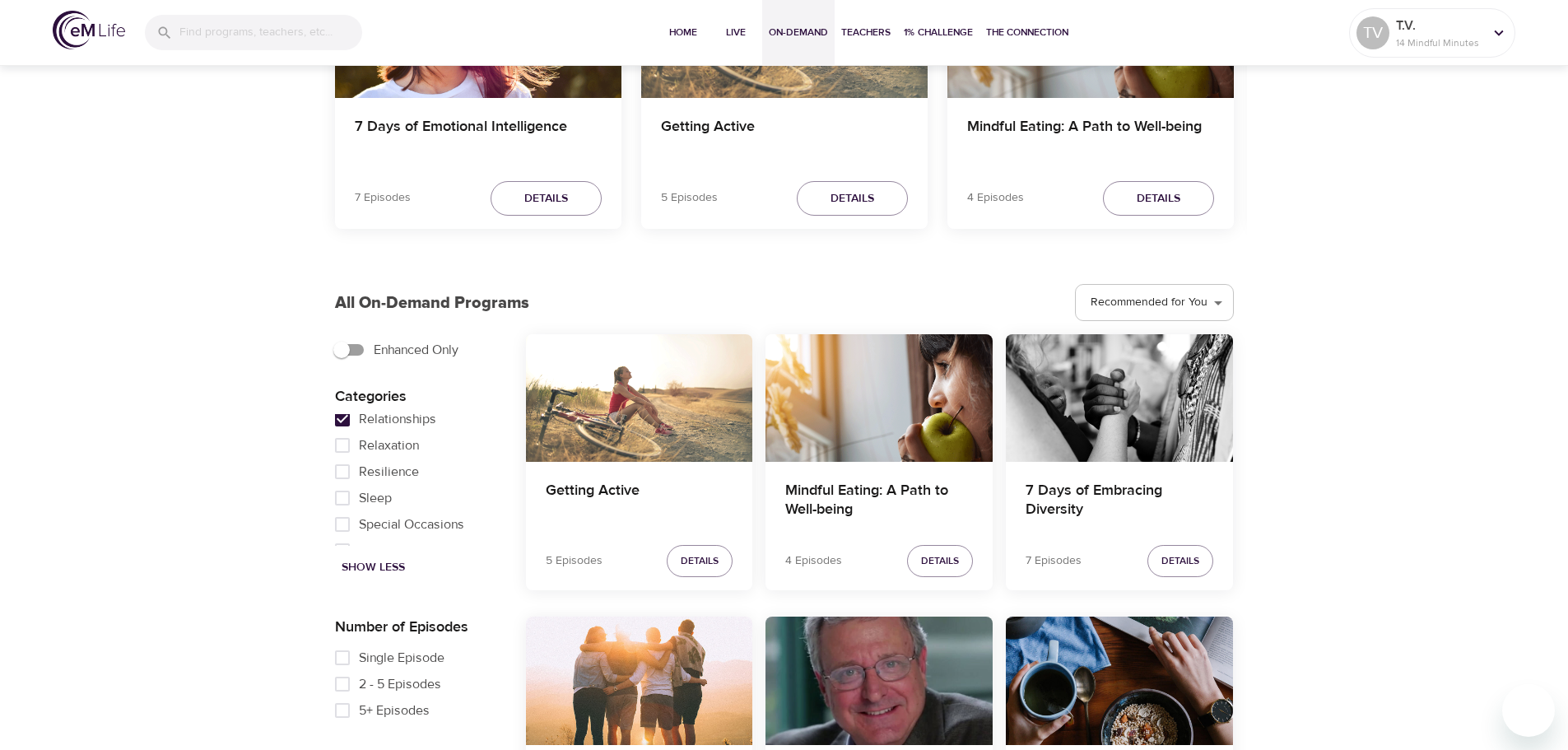
scroll to position [828, 0]
click at [345, 469] on input "Relationships" at bounding box center [342, 456] width 33 height 27
checkbox input "false"
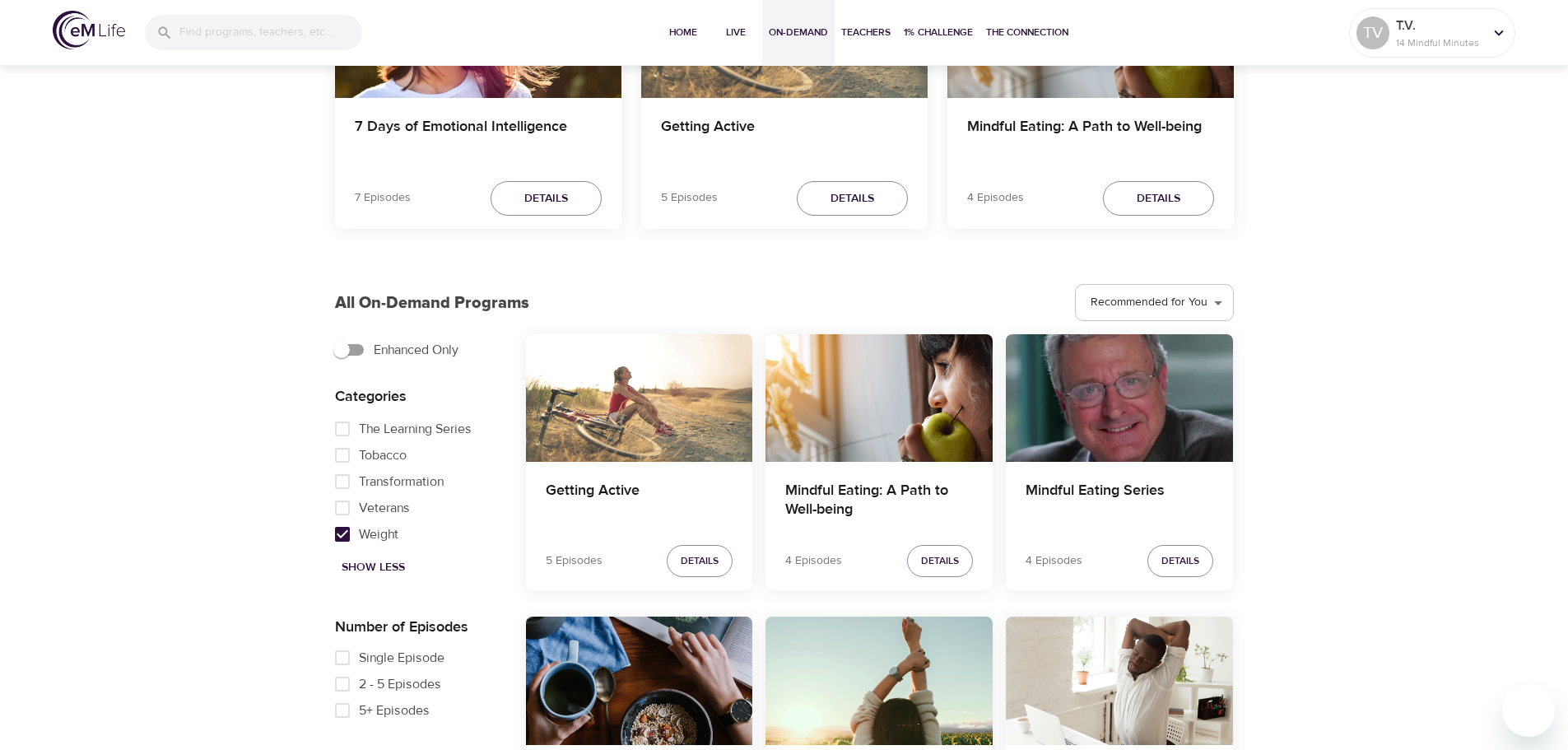
scroll to position [1054, 0]
click at [339, 652] on input "Single Episode" at bounding box center [342, 658] width 33 height 27
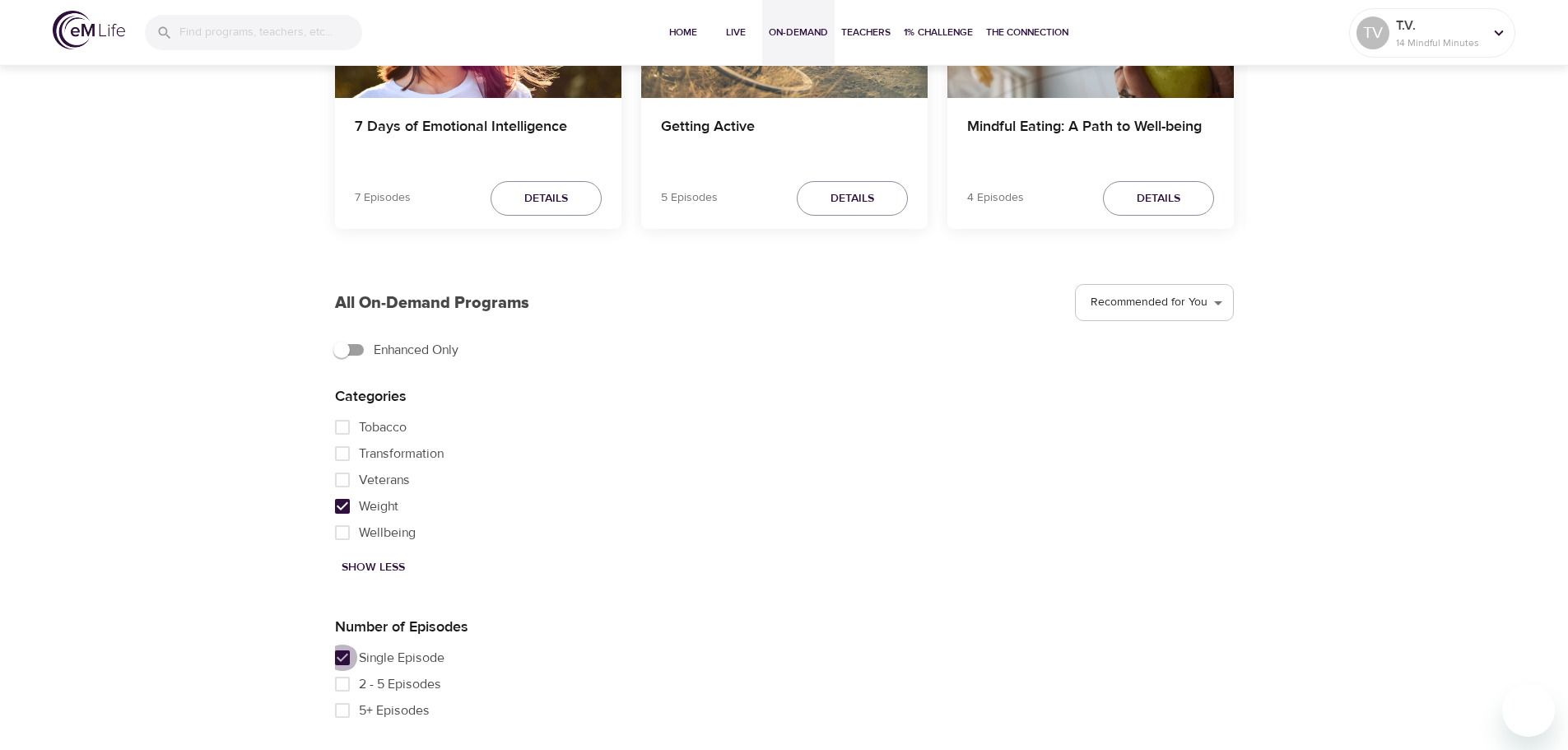
click at [348, 658] on input "Single Episode" at bounding box center [342, 658] width 33 height 27
checkbox input "false"
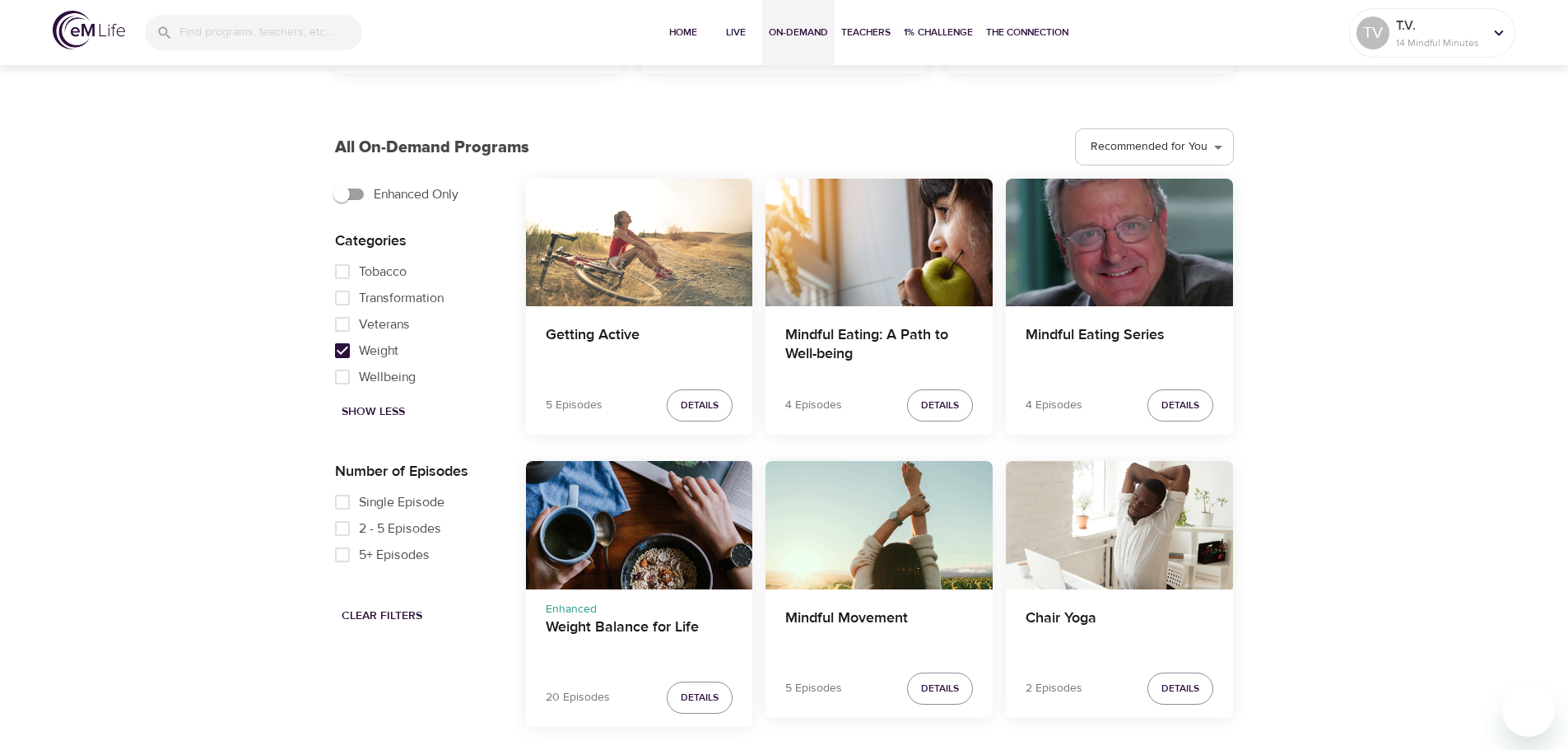
scroll to position [419, 0]
